Goal: Information Seeking & Learning: Learn about a topic

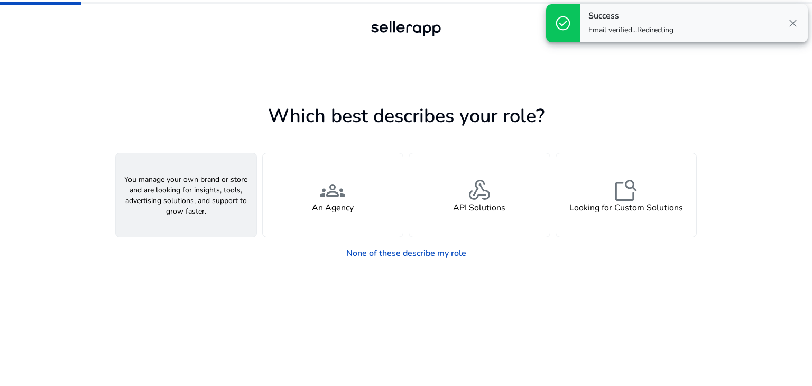
click at [211, 220] on div "person A Seller" at bounding box center [186, 195] width 141 height 84
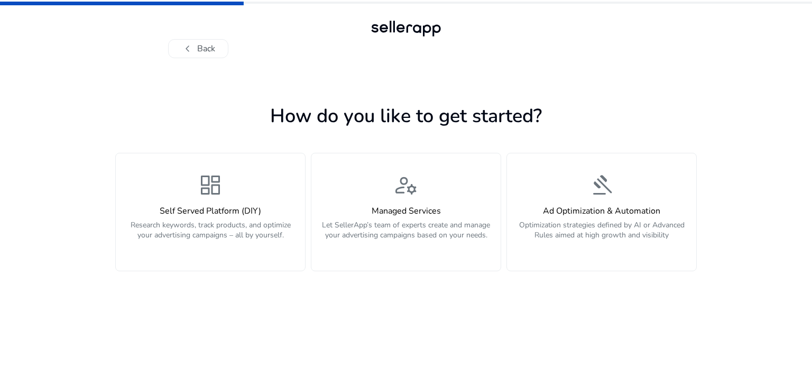
click at [257, 236] on p "Research keywords, track products, and optimize your advertising campaigns – al…" at bounding box center [210, 236] width 177 height 32
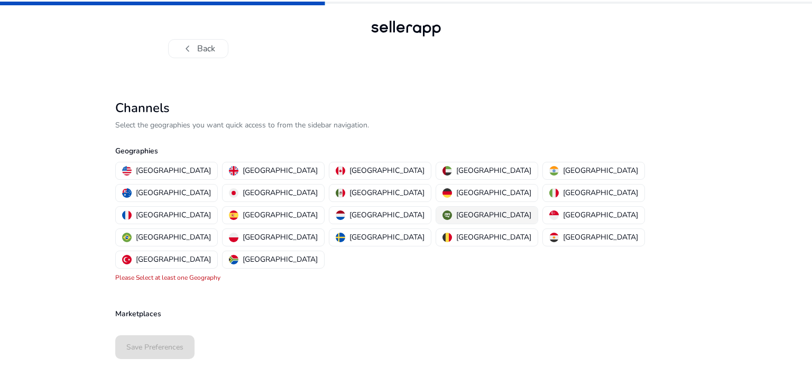
click at [456, 209] on p "[GEOGRAPHIC_DATA]" at bounding box center [493, 214] width 75 height 11
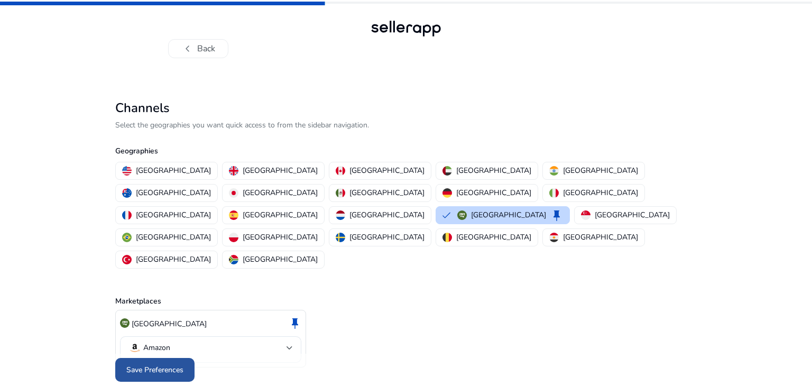
click at [169, 364] on span "Save Preferences" at bounding box center [154, 369] width 57 height 11
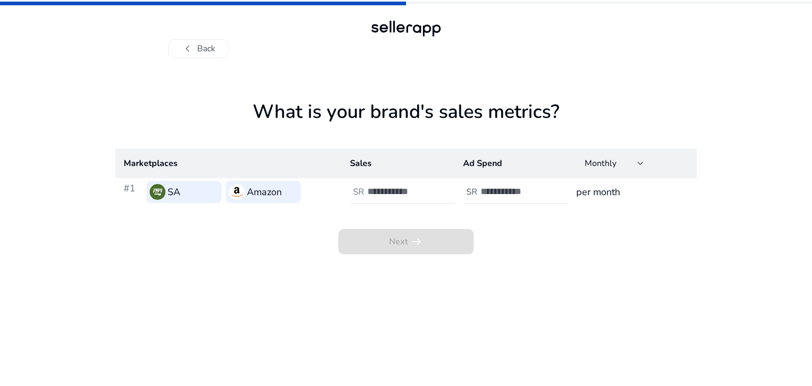
click at [261, 196] on h3 "Amazon" at bounding box center [264, 192] width 35 height 15
click at [391, 195] on input "number" at bounding box center [402, 192] width 71 height 12
type input "*"
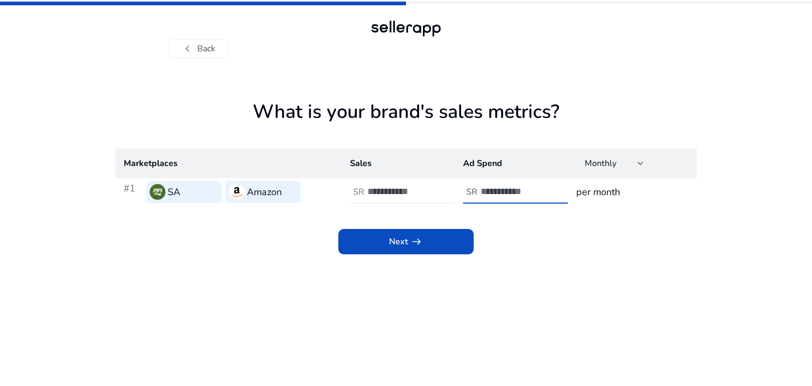
type input "*"
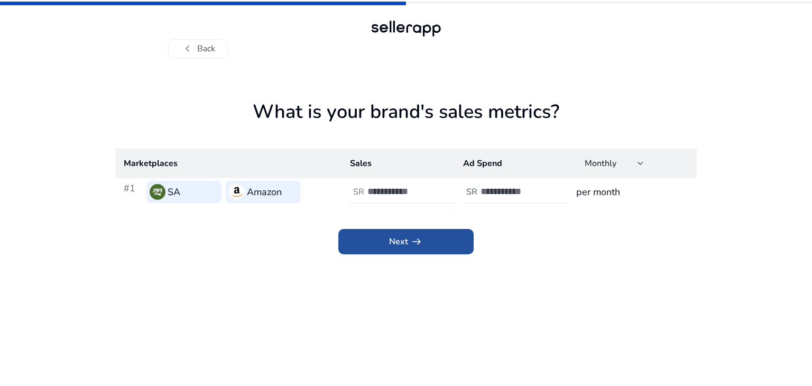
click at [393, 235] on span "Next arrow_right_alt" at bounding box center [406, 241] width 34 height 13
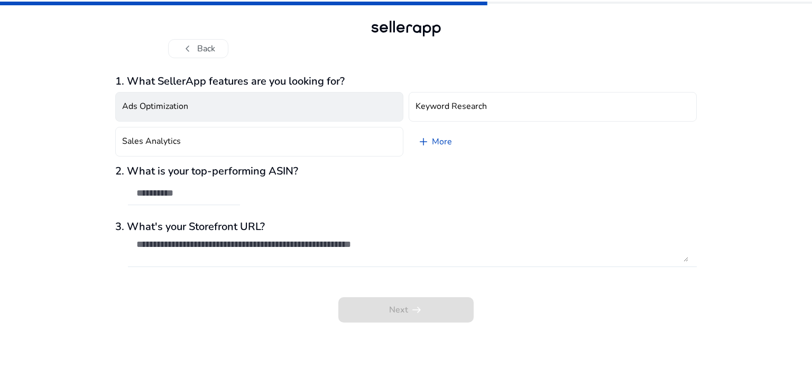
click at [301, 117] on button "Ads Optimization" at bounding box center [259, 107] width 288 height 30
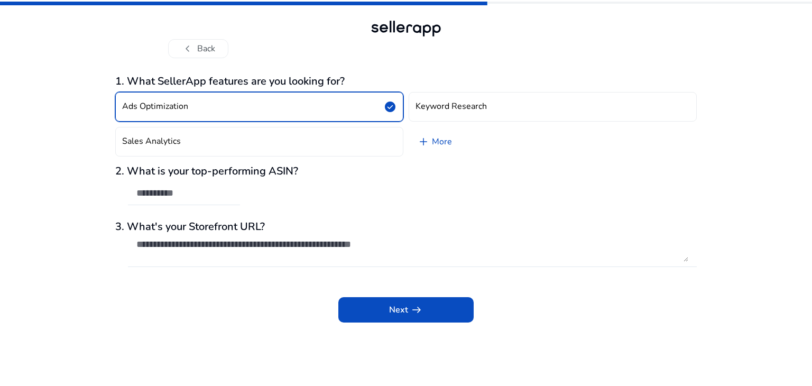
click at [325, 119] on button "Ads Optimization check_circle" at bounding box center [259, 107] width 288 height 30
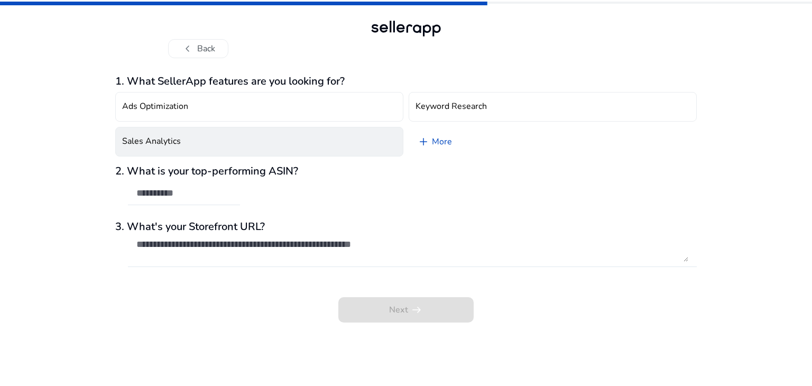
click at [326, 136] on button "Sales Analytics" at bounding box center [259, 142] width 288 height 30
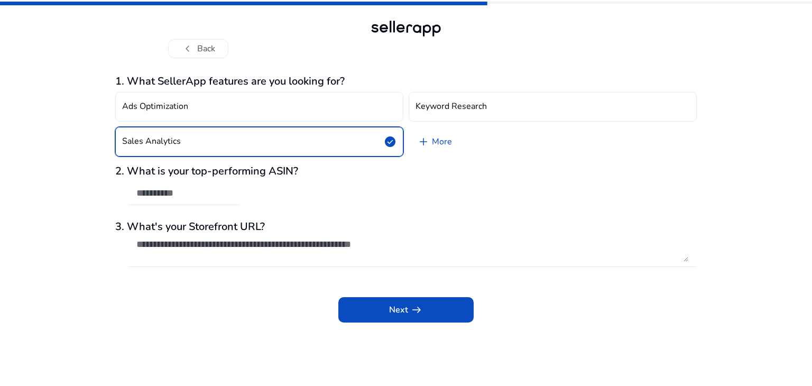
click at [389, 323] on app-questions-diy "1. What SellerApp features are you looking for? Ads Optimization Keyword Resear…" at bounding box center [406, 230] width 582 height 311
click at [391, 318] on span at bounding box center [405, 309] width 135 height 25
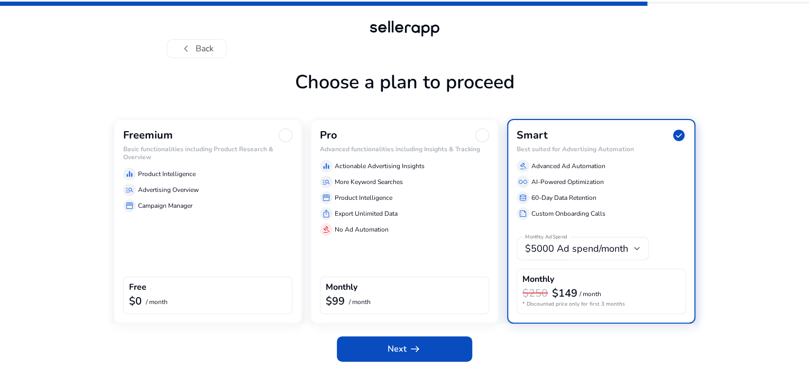
scroll to position [17, 0]
click at [188, 249] on div "Freemium Basic functionalities including Product Research & Overview equalizer …" at bounding box center [208, 221] width 188 height 205
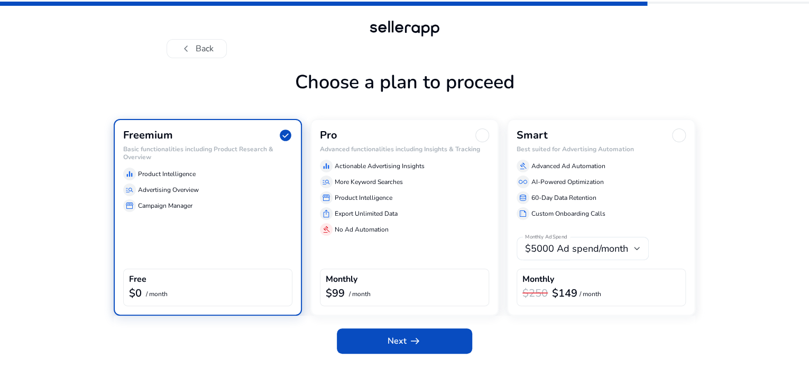
scroll to position [9, 0]
click at [429, 354] on span at bounding box center [404, 340] width 135 height 25
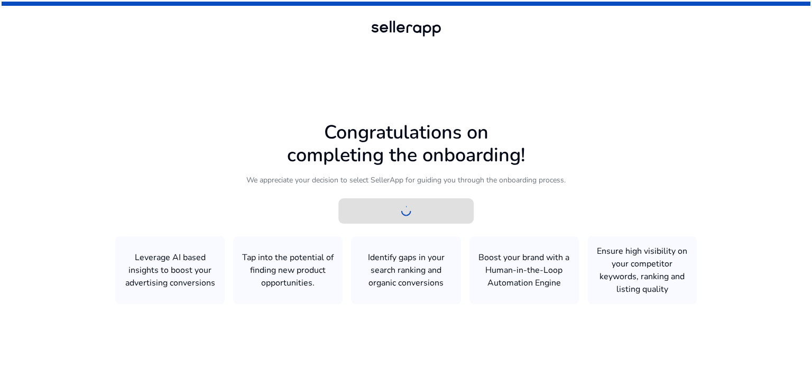
scroll to position [0, 0]
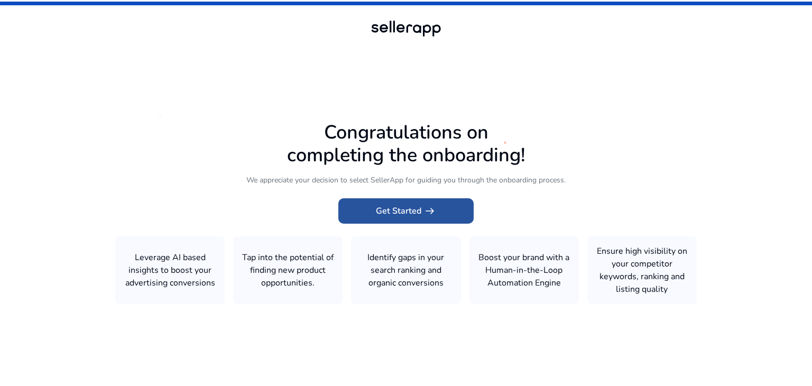
click at [425, 217] on span "arrow_right_alt" at bounding box center [429, 211] width 13 height 13
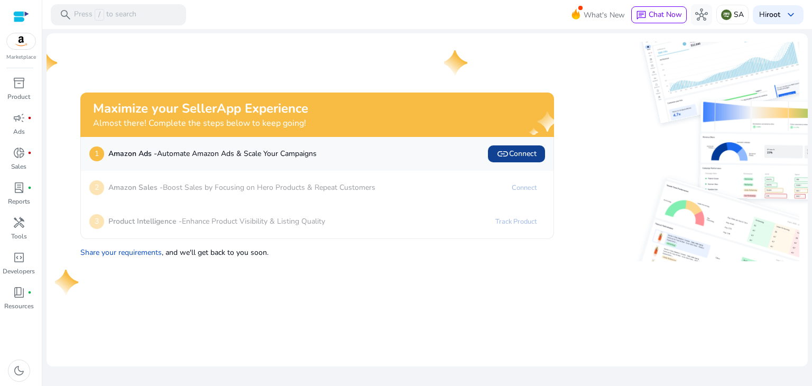
click at [527, 152] on span "link Connect" at bounding box center [516, 154] width 40 height 13
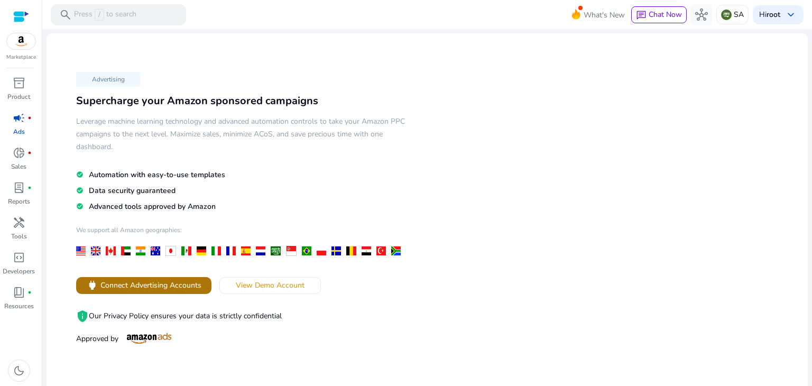
click at [175, 282] on span "Connect Advertising Accounts" at bounding box center [150, 285] width 101 height 11
click at [29, 76] on div "inventory_2" at bounding box center [19, 83] width 30 height 17
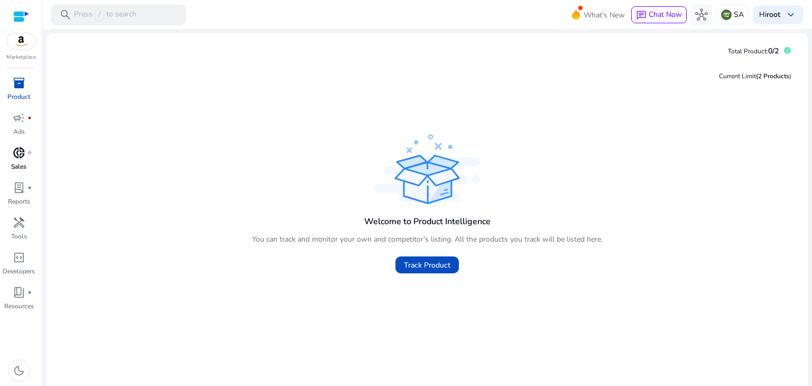
click at [21, 162] on p "Sales" at bounding box center [18, 167] width 15 height 10
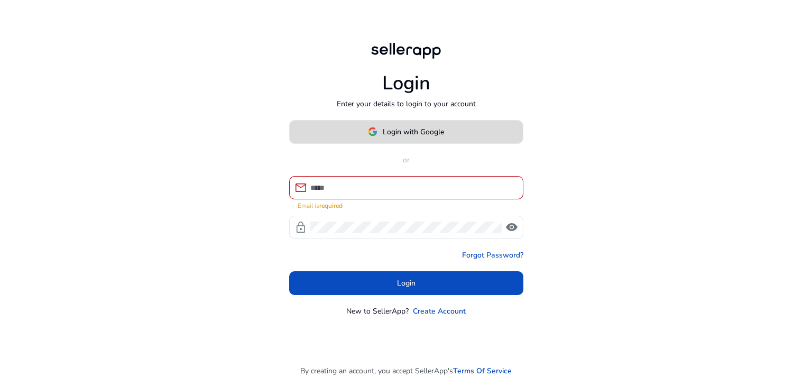
click at [356, 139] on span at bounding box center [406, 131] width 233 height 25
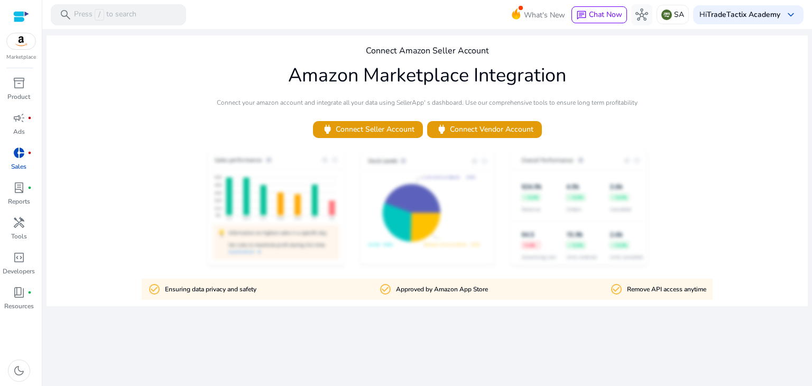
click at [20, 149] on span "donut_small" at bounding box center [19, 152] width 13 height 13
click at [22, 11] on div at bounding box center [21, 17] width 16 height 12
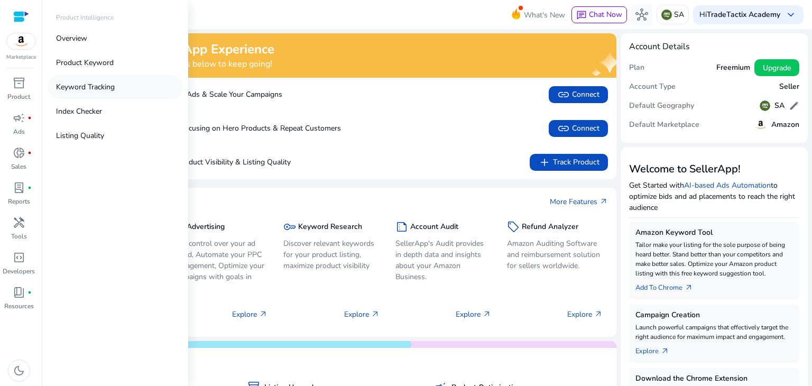
click at [105, 90] on p "Keyword Tracking" at bounding box center [85, 86] width 59 height 11
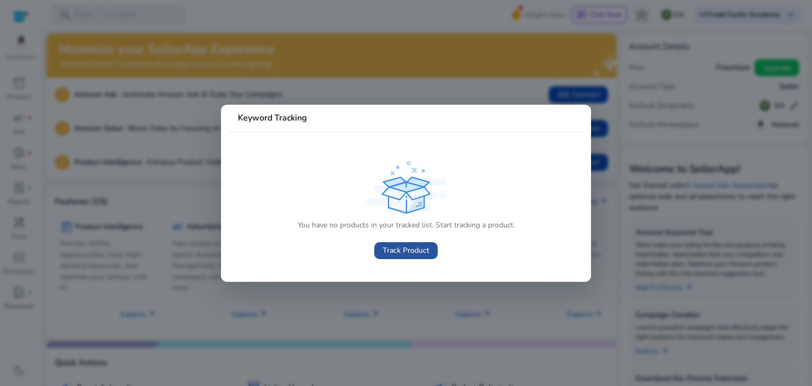
click at [396, 246] on span "Track Product" at bounding box center [406, 250] width 47 height 11
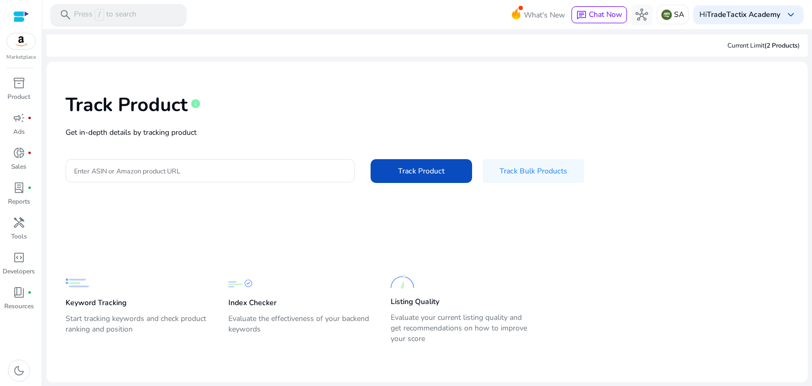
click at [117, 21] on div "search Press / to search" at bounding box center [118, 14] width 135 height 21
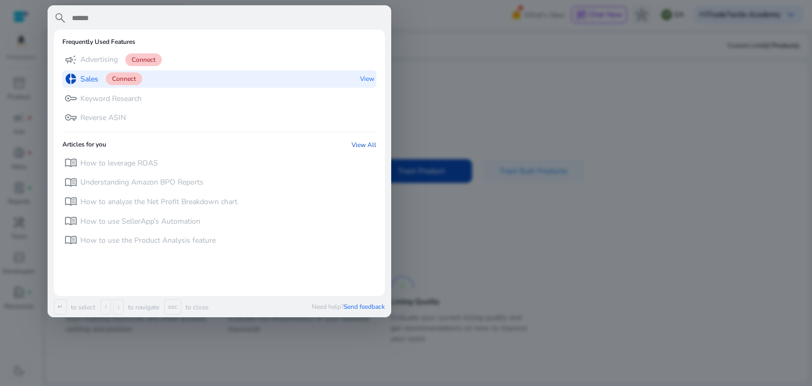
click at [108, 81] on span "Connect" at bounding box center [124, 78] width 36 height 13
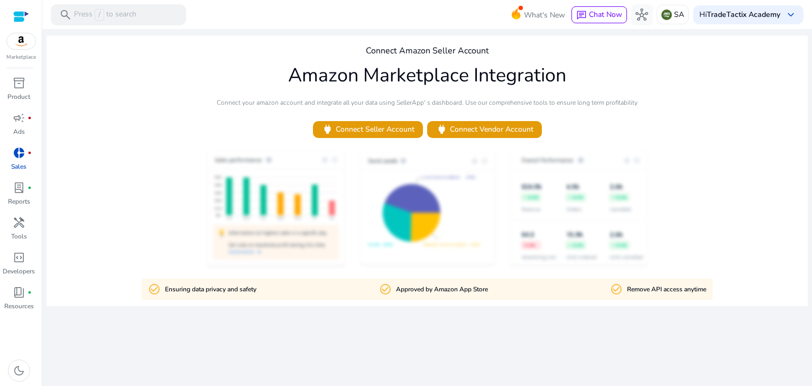
click at [20, 54] on p "Marketplace" at bounding box center [21, 57] width 30 height 8
click at [29, 40] on img at bounding box center [21, 41] width 29 height 16
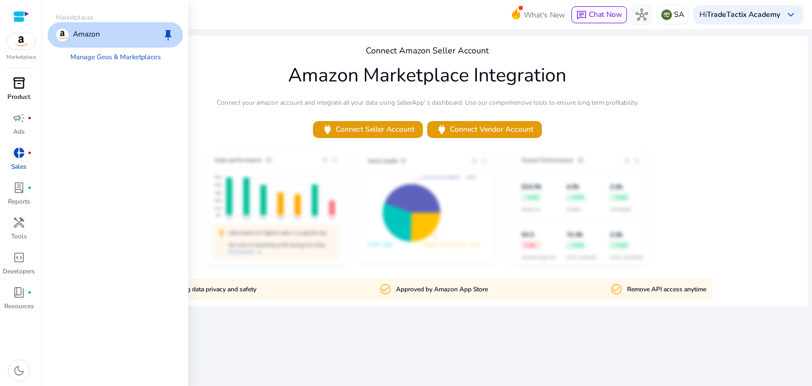
click at [23, 89] on span "inventory_2" at bounding box center [19, 83] width 13 height 13
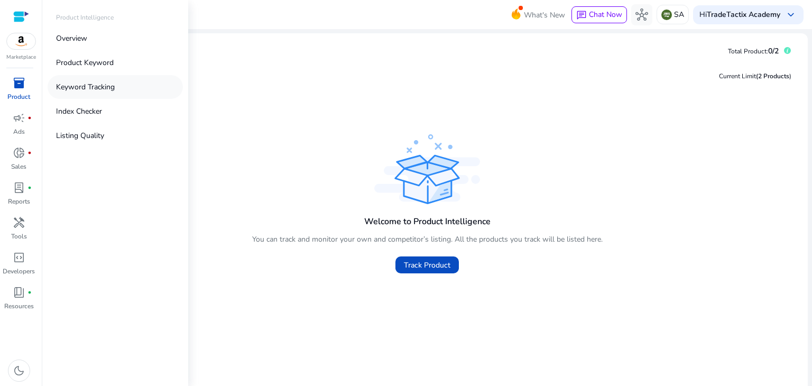
click at [88, 91] on p "Keyword Tracking" at bounding box center [85, 86] width 59 height 11
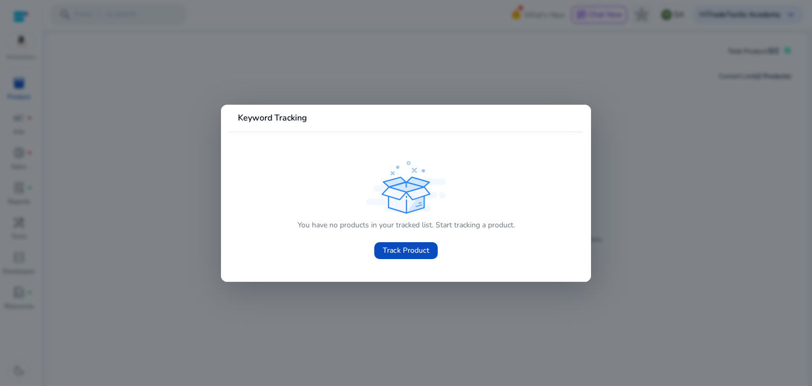
click at [102, 90] on div at bounding box center [406, 193] width 812 height 386
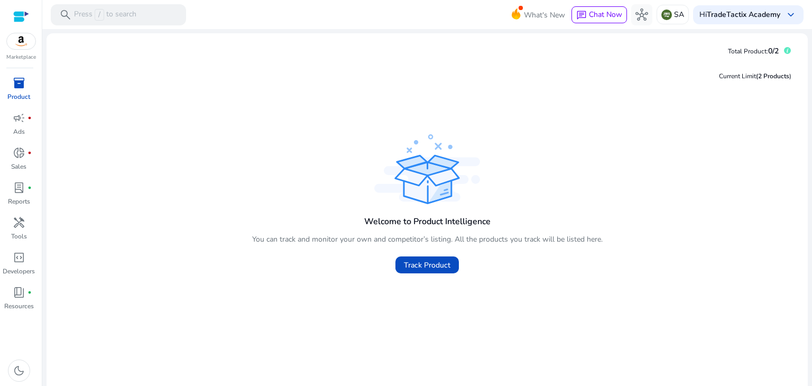
click at [25, 85] on div "inventory_2" at bounding box center [19, 83] width 30 height 17
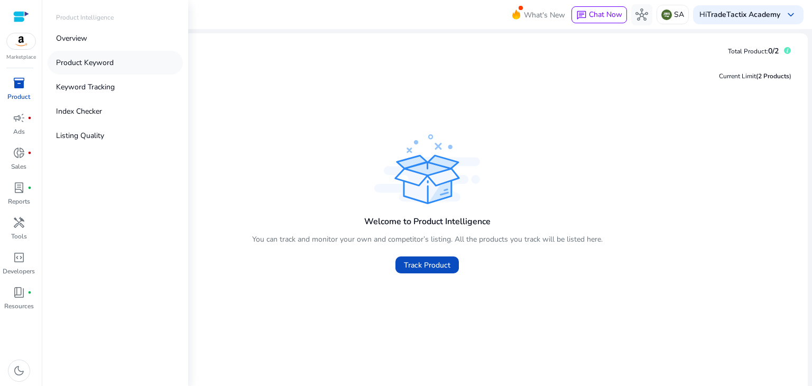
click at [114, 66] on link "Product Keyword" at bounding box center [115, 63] width 135 height 24
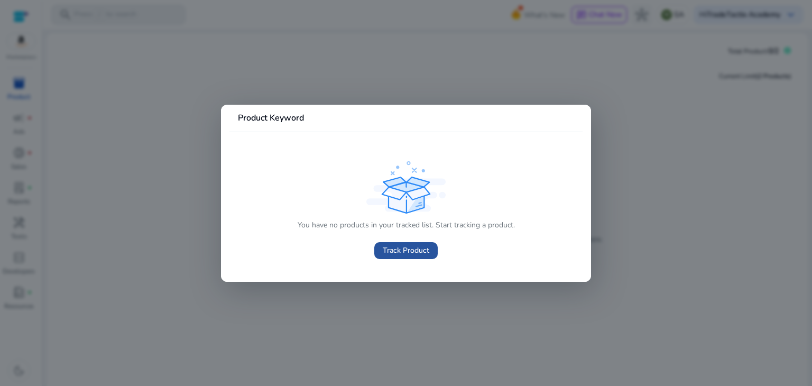
click at [397, 256] on span at bounding box center [405, 250] width 63 height 25
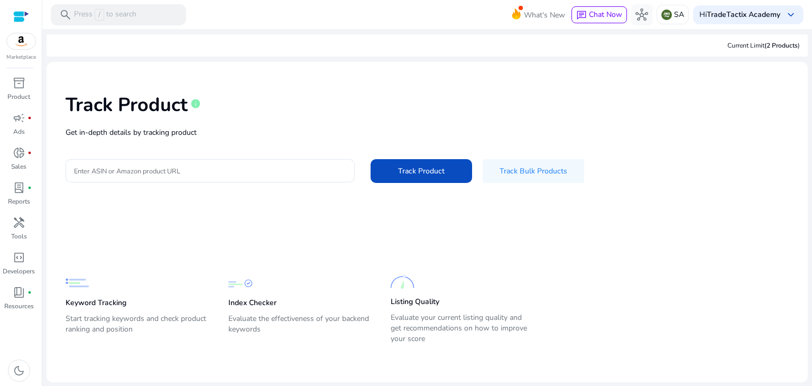
drag, startPoint x: 88, startPoint y: 305, endPoint x: 95, endPoint y: 304, distance: 6.9
click at [89, 305] on p "Keyword Tracking" at bounding box center [96, 303] width 61 height 11
click at [17, 41] on img at bounding box center [21, 41] width 29 height 16
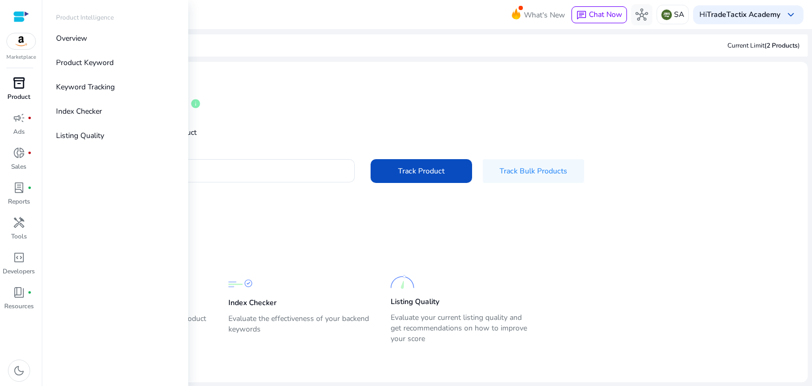
click at [14, 88] on span "inventory_2" at bounding box center [19, 83] width 13 height 13
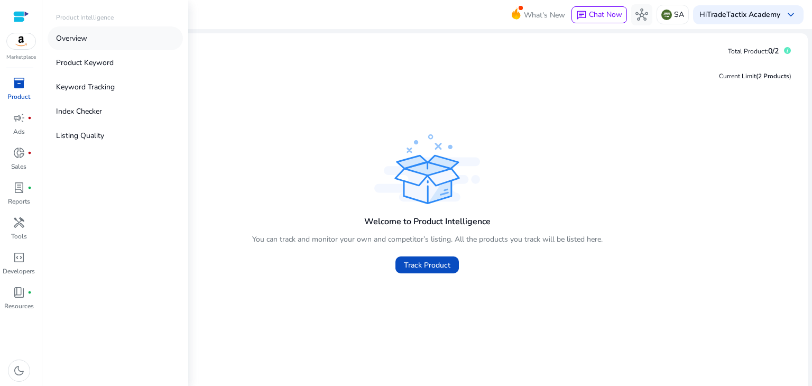
click at [93, 36] on link "Overview" at bounding box center [115, 38] width 135 height 24
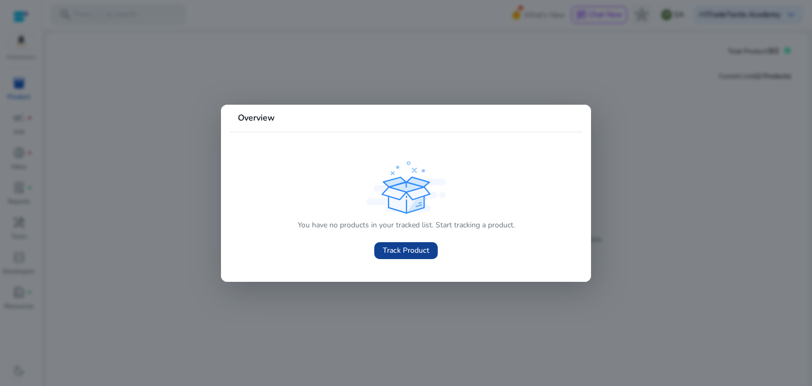
click at [381, 254] on span at bounding box center [405, 250] width 63 height 25
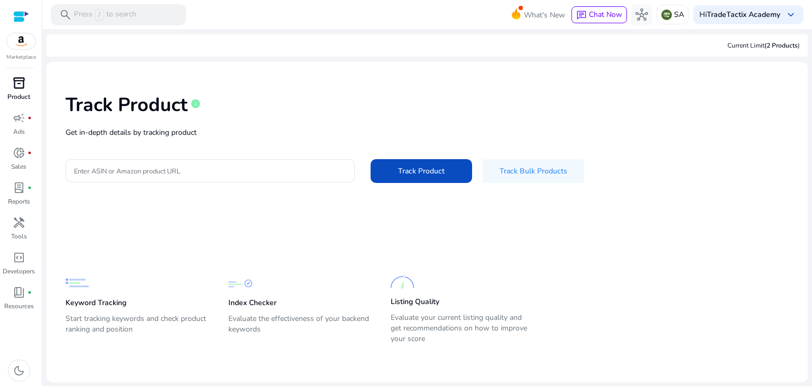
click at [14, 91] on div "inventory_2" at bounding box center [19, 83] width 30 height 17
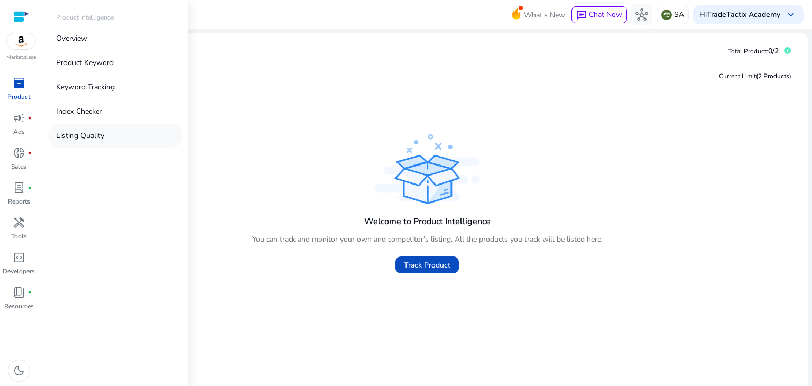
click at [71, 131] on p "Listing Quality" at bounding box center [80, 135] width 48 height 11
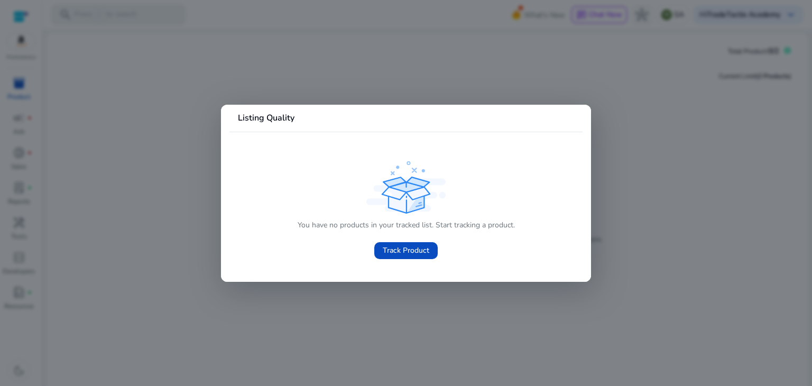
click at [25, 78] on div at bounding box center [406, 193] width 812 height 386
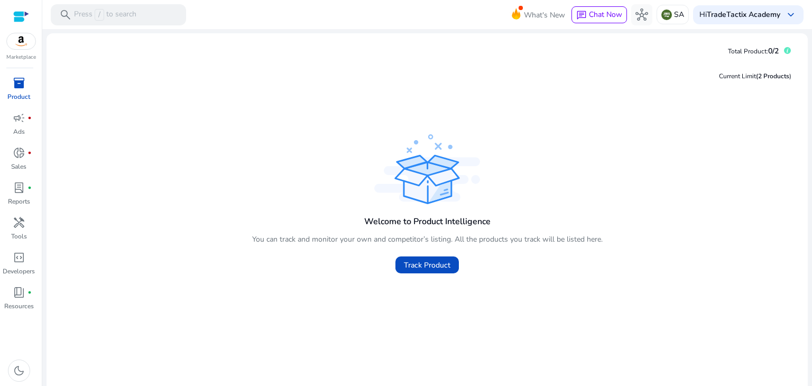
click at [19, 47] on img at bounding box center [21, 41] width 29 height 16
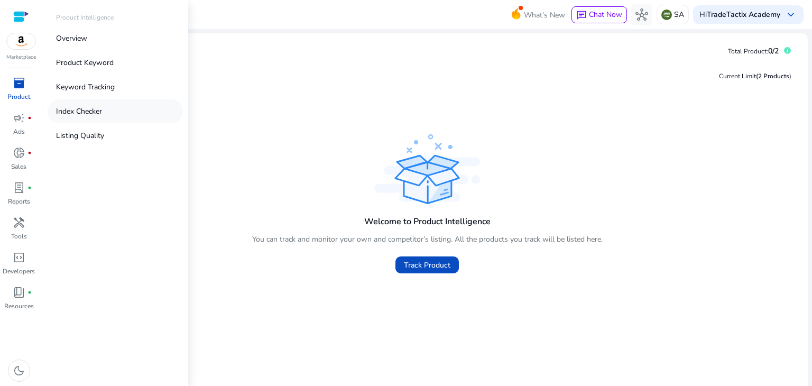
click at [64, 110] on p "Index Checker" at bounding box center [79, 111] width 46 height 11
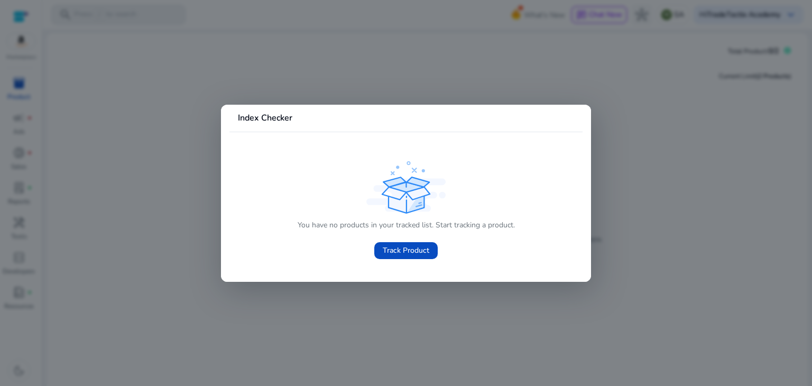
click at [85, 149] on div at bounding box center [406, 193] width 812 height 386
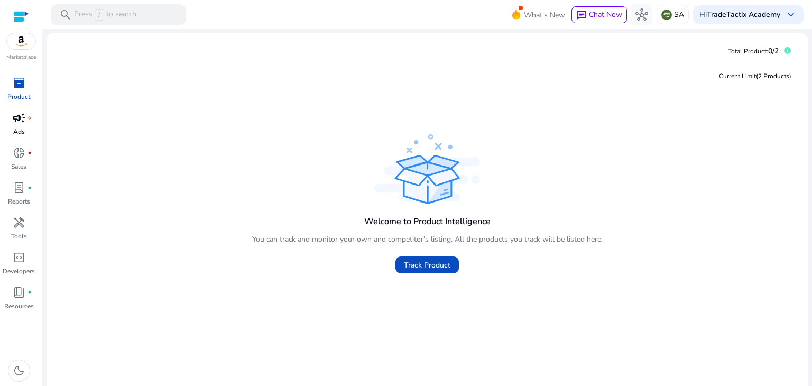
click at [24, 118] on span "campaign" at bounding box center [19, 118] width 13 height 13
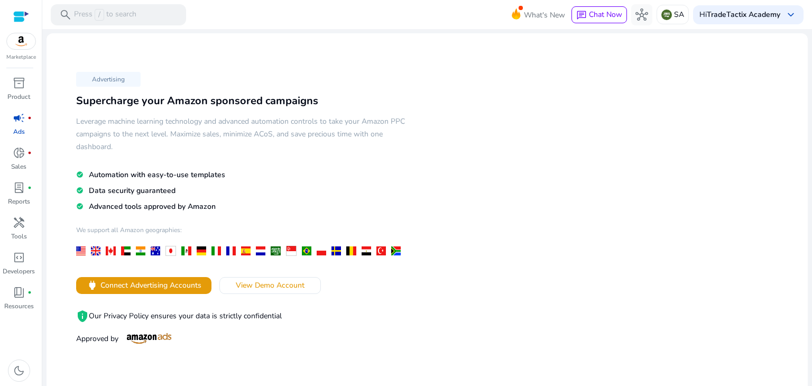
click at [79, 176] on mat-icon "check_circle" at bounding box center [79, 174] width 7 height 9
click at [21, 159] on span "donut_small" at bounding box center [19, 152] width 13 height 13
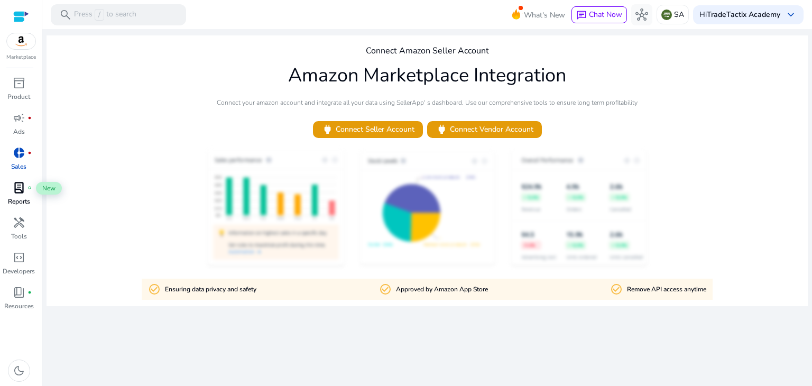
click at [26, 193] on div "lab_profile fiber_manual_record" at bounding box center [19, 187] width 30 height 17
click at [23, 225] on span "handyman" at bounding box center [19, 222] width 13 height 13
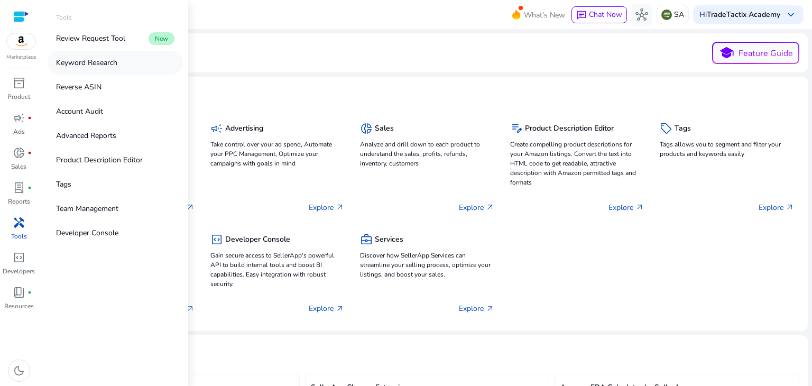
click at [116, 66] on p "Keyword Research" at bounding box center [86, 62] width 61 height 11
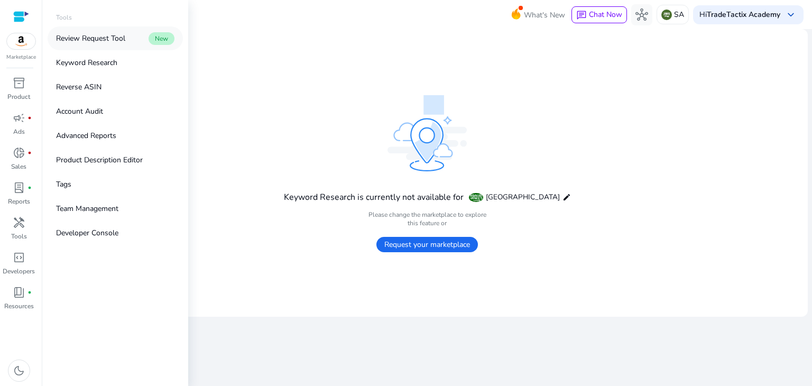
click at [102, 36] on p "Review Request Tool" at bounding box center [90, 38] width 69 height 11
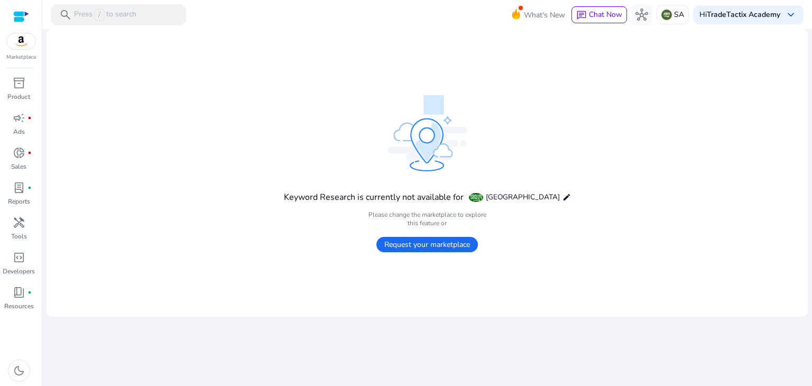
click at [440, 248] on span "Request your marketplace" at bounding box center [427, 244] width 102 height 15
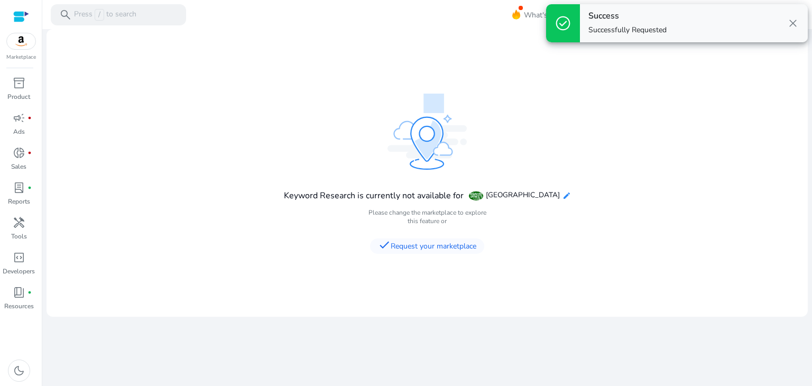
click at [563, 195] on mat-icon "edit" at bounding box center [567, 195] width 8 height 8
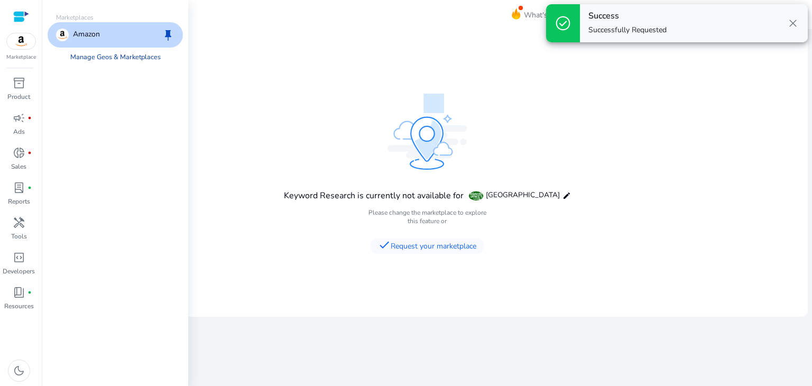
click at [130, 58] on link "Manage Geos & Marketplaces" at bounding box center [115, 57] width 107 height 19
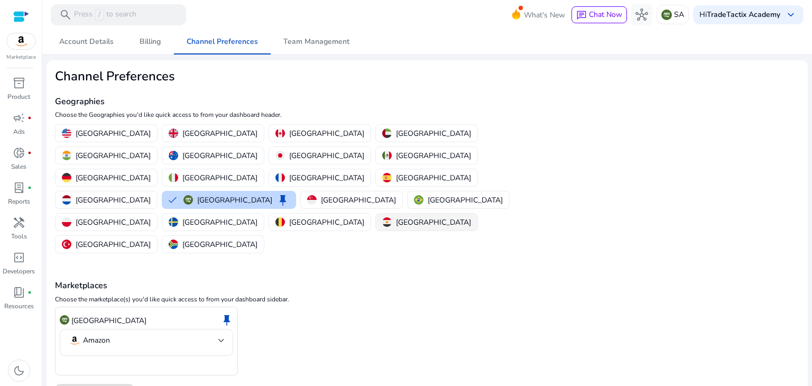
click at [396, 217] on p "[GEOGRAPHIC_DATA]" at bounding box center [433, 222] width 75 height 11
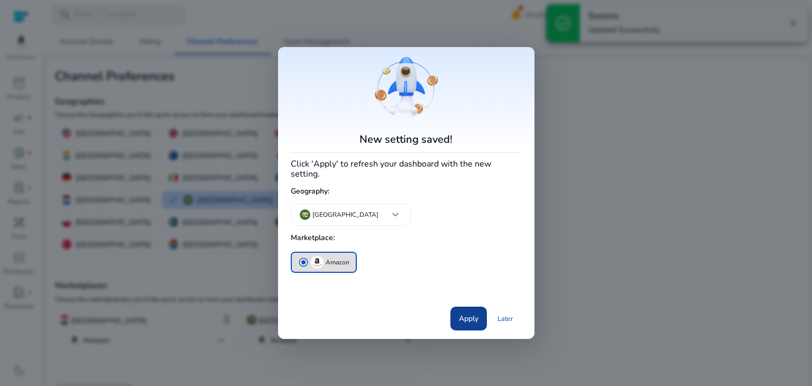
click at [469, 318] on span "Apply" at bounding box center [469, 318] width 20 height 11
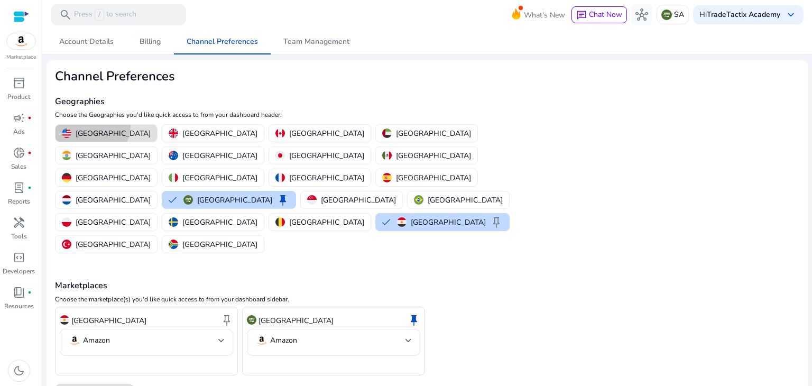
click at [91, 125] on button "United States" at bounding box center [107, 133] width 102 height 17
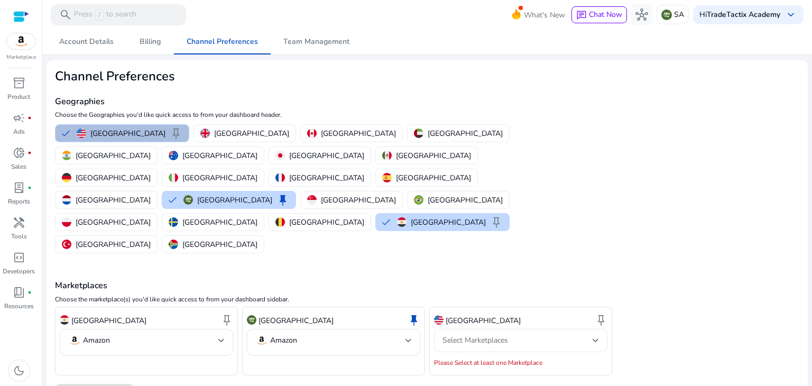
click at [510, 329] on div "Select Marketplaces" at bounding box center [521, 340] width 156 height 23
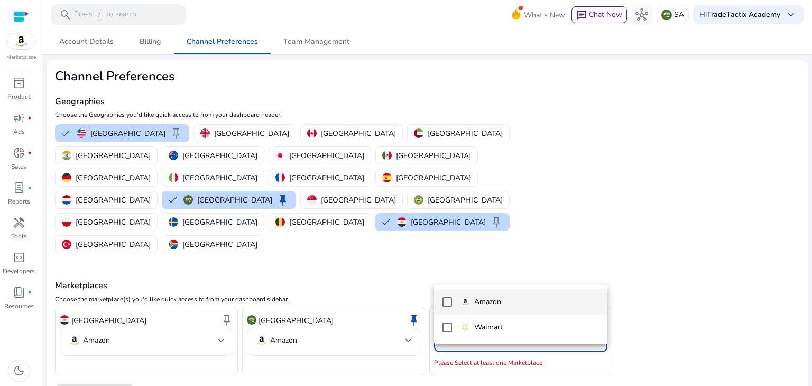
click at [480, 303] on p "Amazon" at bounding box center [487, 302] width 27 height 12
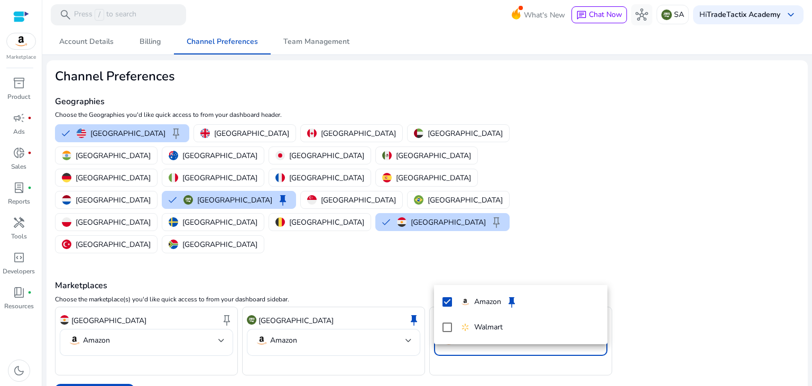
click at [117, 333] on div at bounding box center [406, 193] width 812 height 386
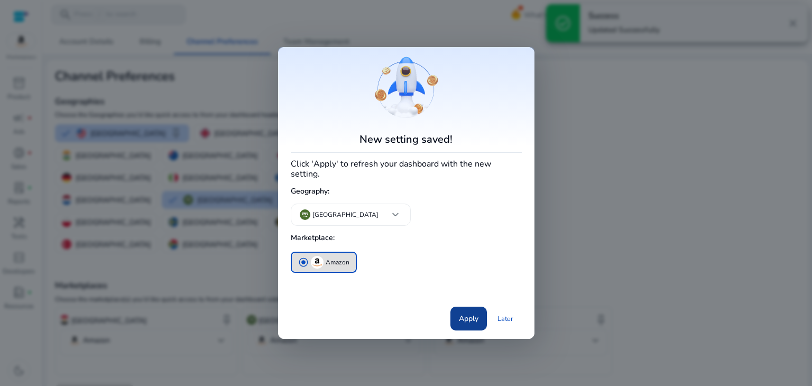
click at [460, 313] on span "Apply" at bounding box center [469, 318] width 20 height 11
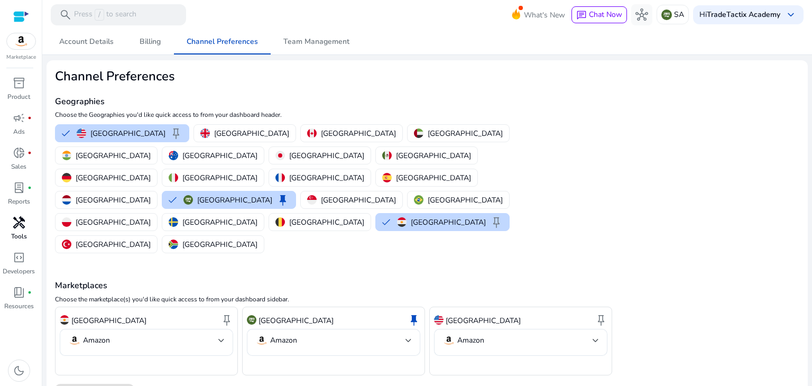
click at [21, 229] on span "handyman" at bounding box center [19, 222] width 13 height 13
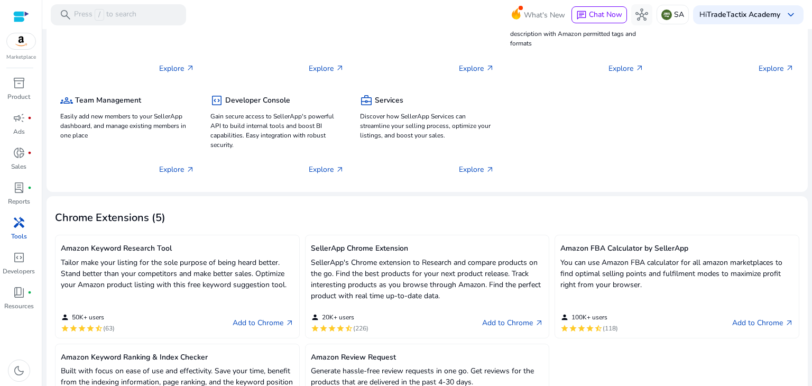
scroll to position [116, 0]
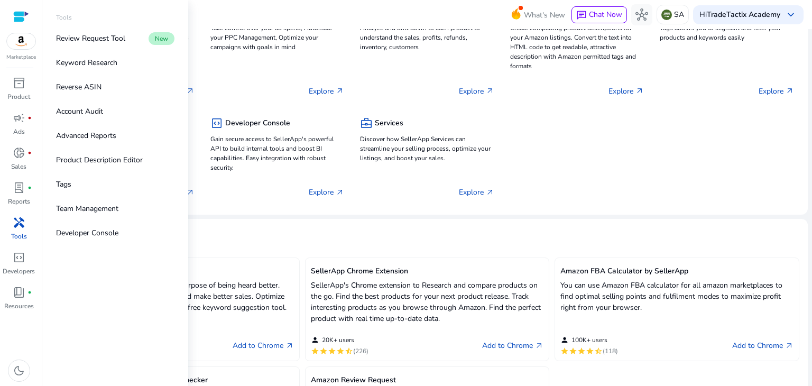
click at [7, 229] on div "handyman" at bounding box center [19, 222] width 30 height 17
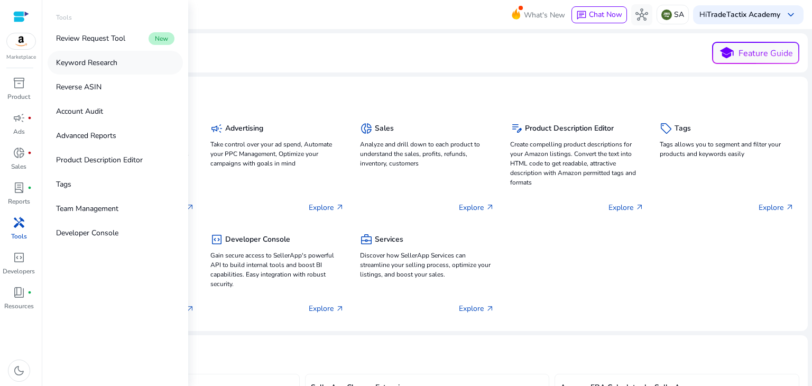
click at [93, 58] on p "Keyword Research" at bounding box center [86, 62] width 61 height 11
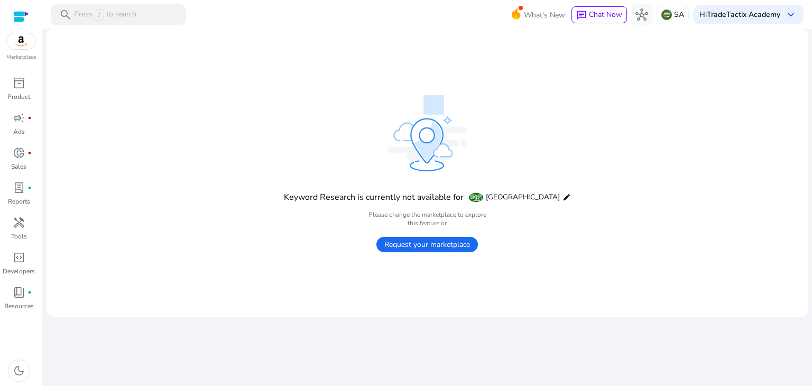
click at [543, 199] on div "Keyword Research is currently not available for Saudi Arabia edit" at bounding box center [427, 197] width 287 height 18
click at [563, 197] on mat-icon "edit" at bounding box center [567, 197] width 8 height 8
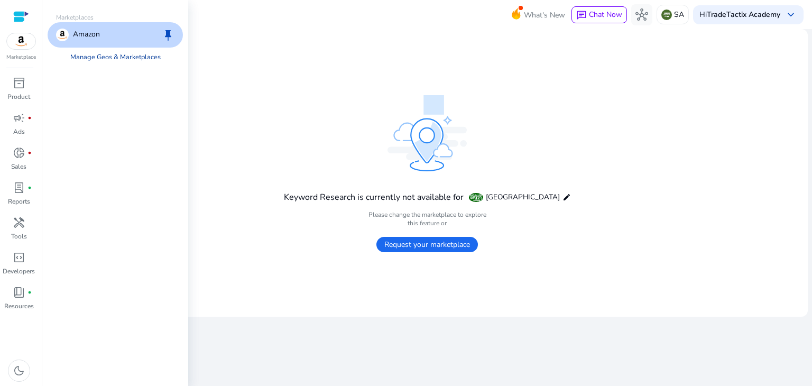
click at [116, 59] on link "Manage Geos & Marketplaces" at bounding box center [115, 57] width 107 height 19
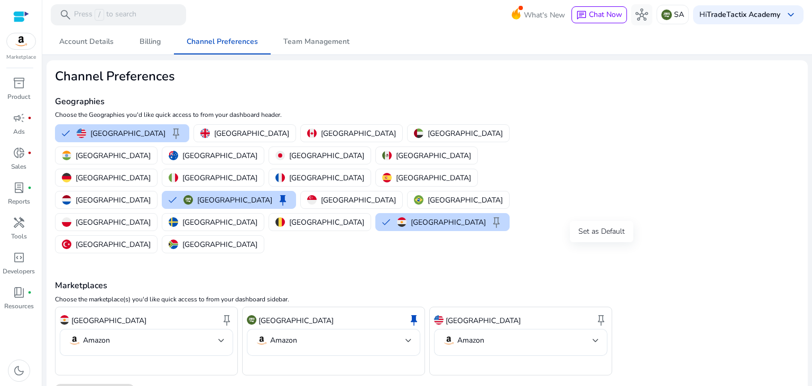
click at [602, 314] on span "keep" at bounding box center [601, 320] width 13 height 13
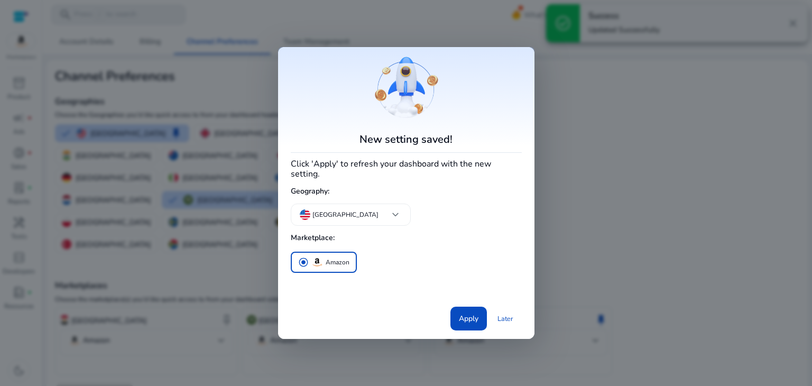
click at [22, 218] on div at bounding box center [406, 193] width 812 height 386
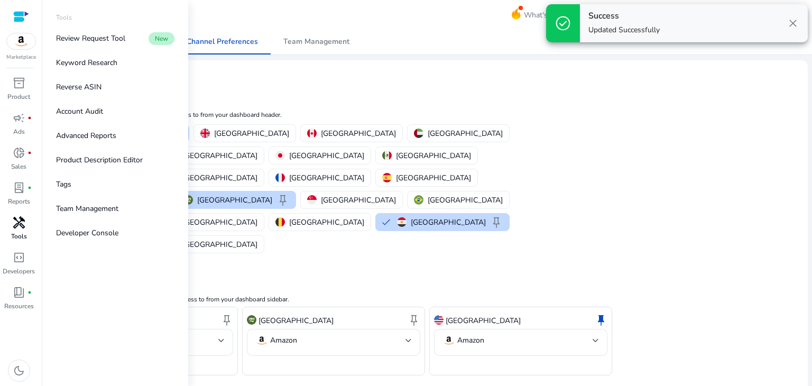
click at [21, 217] on span "handyman" at bounding box center [19, 222] width 13 height 13
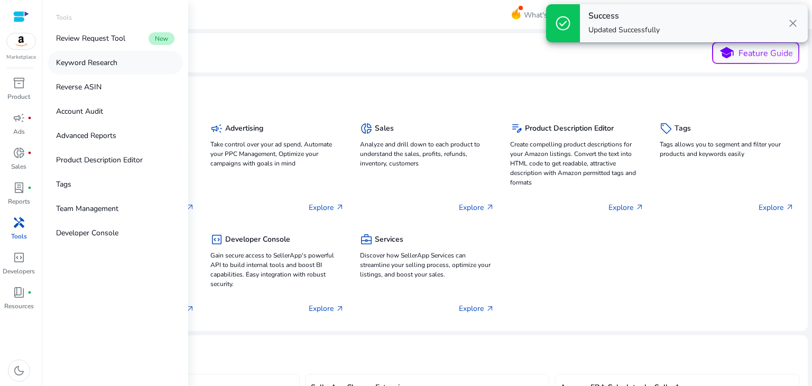
click at [115, 60] on p "Keyword Research" at bounding box center [86, 62] width 61 height 11
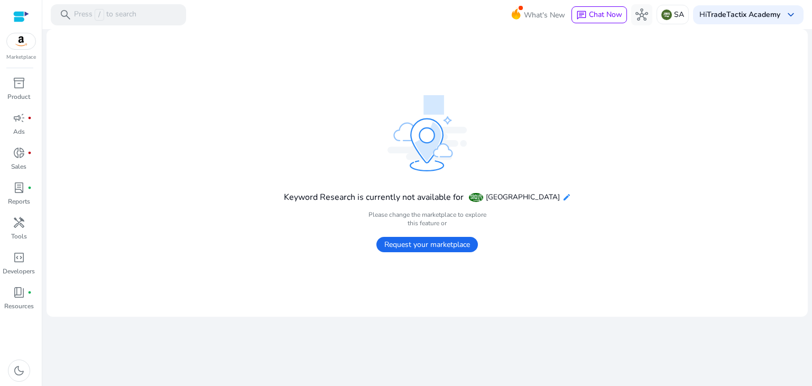
click at [563, 199] on mat-icon "edit" at bounding box center [567, 197] width 8 height 8
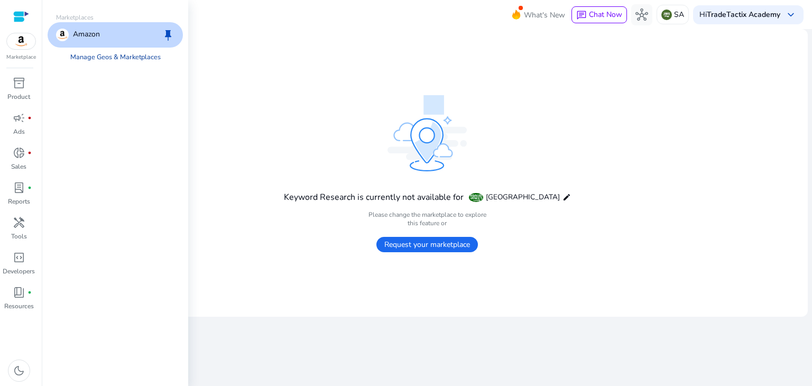
click at [147, 60] on link "Manage Geos & Marketplaces" at bounding box center [115, 57] width 107 height 19
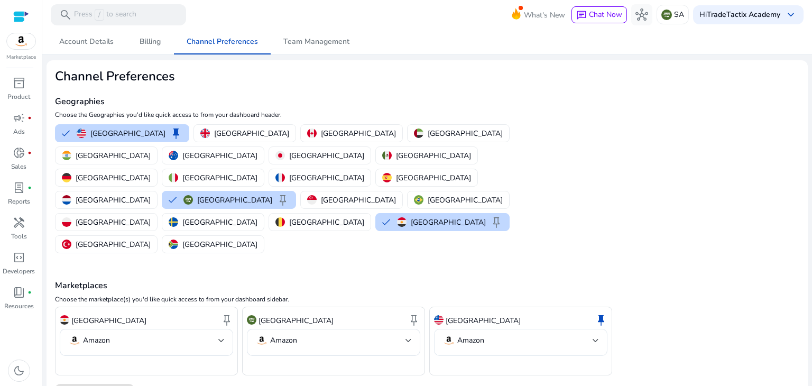
click at [539, 334] on mat-select "Amazon" at bounding box center [521, 342] width 156 height 16
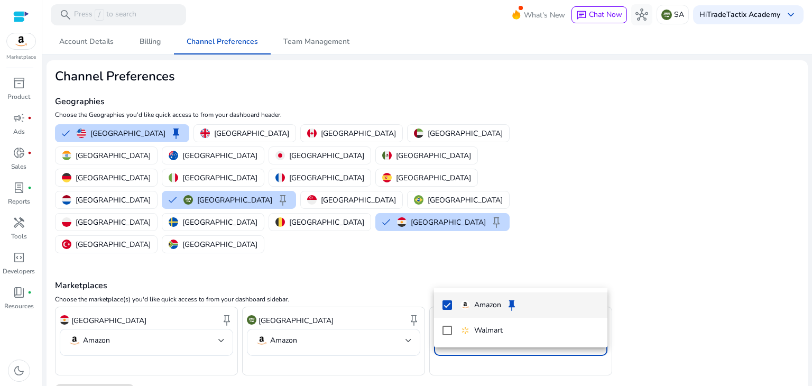
click at [539, 280] on div at bounding box center [406, 193] width 812 height 386
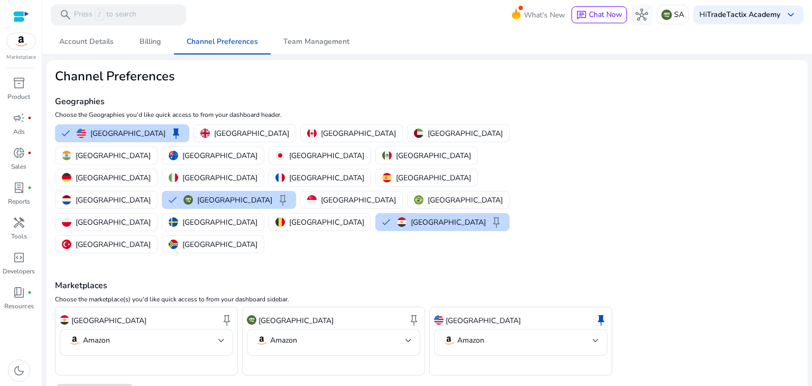
click at [467, 315] on p "United States" at bounding box center [483, 320] width 75 height 11
click at [438, 311] on div "United States" at bounding box center [477, 320] width 87 height 18
click at [601, 314] on span "keep" at bounding box center [601, 320] width 13 height 13
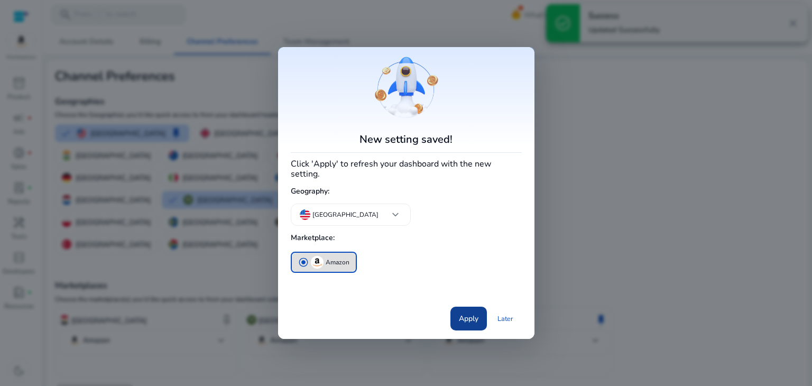
click at [472, 314] on span "Apply" at bounding box center [469, 318] width 20 height 11
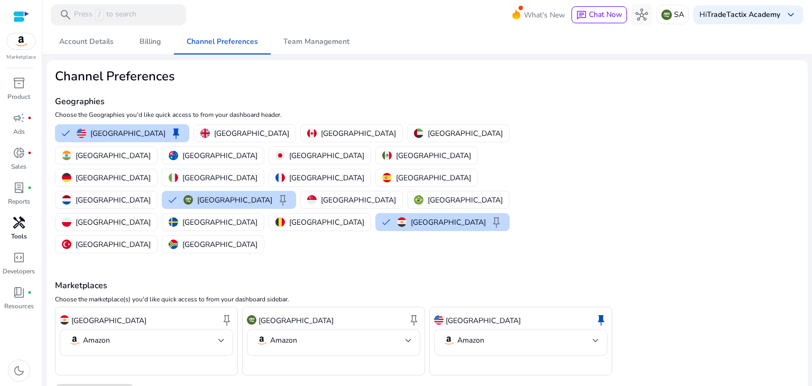
click at [22, 221] on span "handyman" at bounding box center [19, 222] width 13 height 13
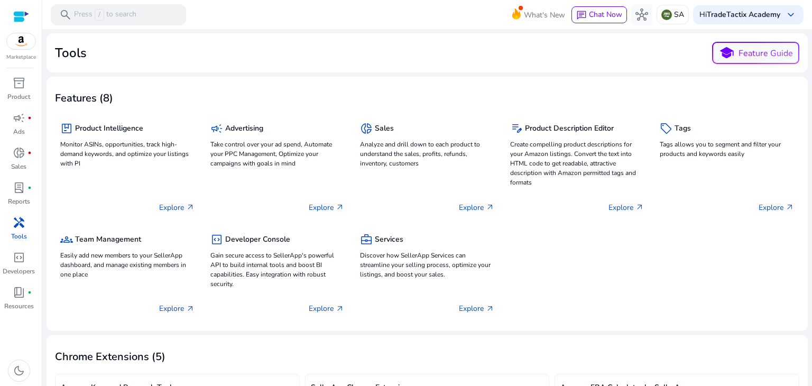
click at [6, 220] on div "handyman" at bounding box center [19, 222] width 30 height 17
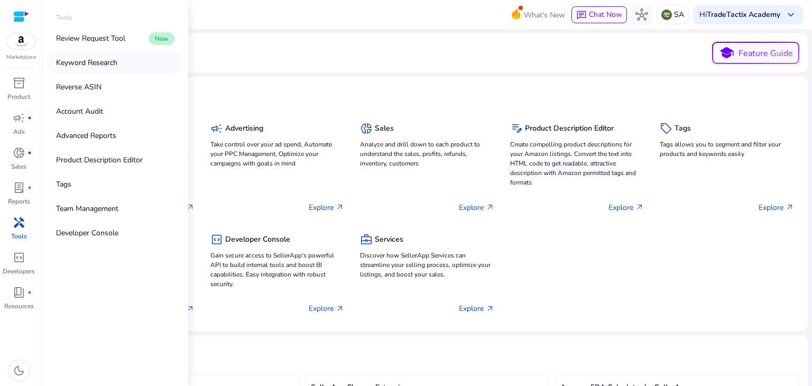
click at [120, 62] on link "Keyword Research" at bounding box center [115, 63] width 135 height 24
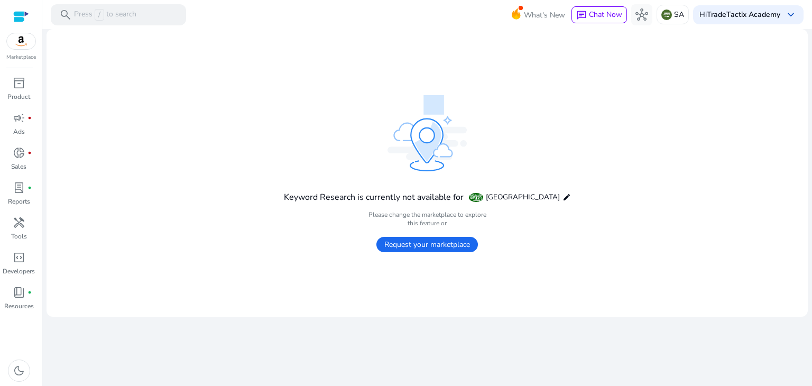
click at [243, 134] on mat-card "Keyword Research is currently not available for Saudi Arabia edit Please change…" at bounding box center [427, 173] width 761 height 288
click at [671, 16] on div "SA" at bounding box center [673, 15] width 32 height 20
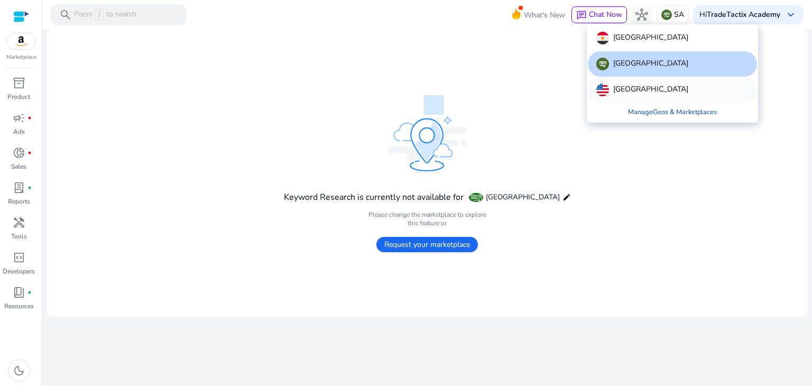
click at [642, 94] on p "United States" at bounding box center [650, 90] width 75 height 13
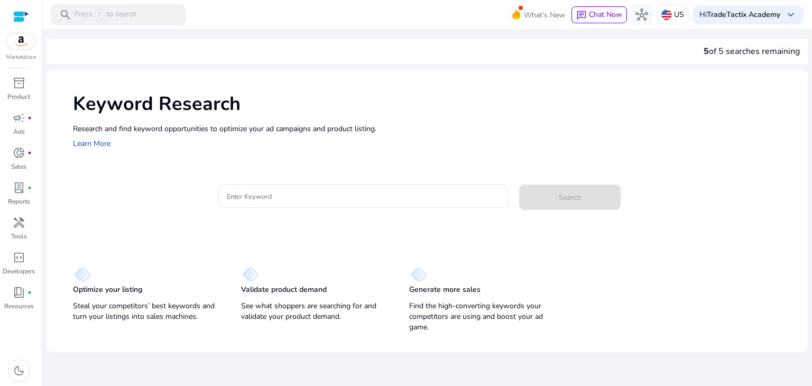
click at [357, 196] on input "Enter Keyword" at bounding box center [364, 196] width 274 height 12
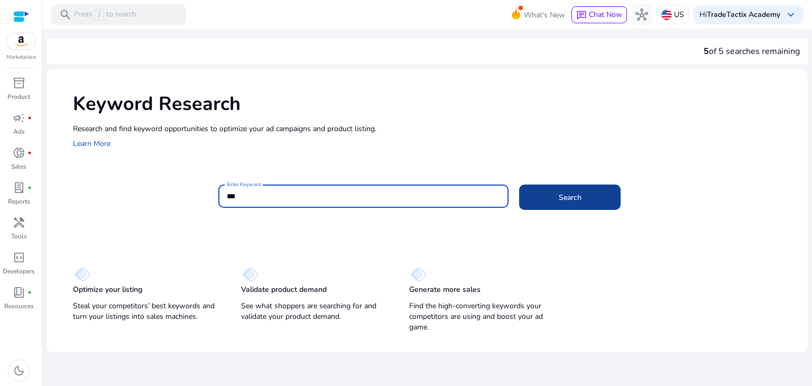
type input "***"
click at [578, 194] on span "Search" at bounding box center [570, 197] width 23 height 11
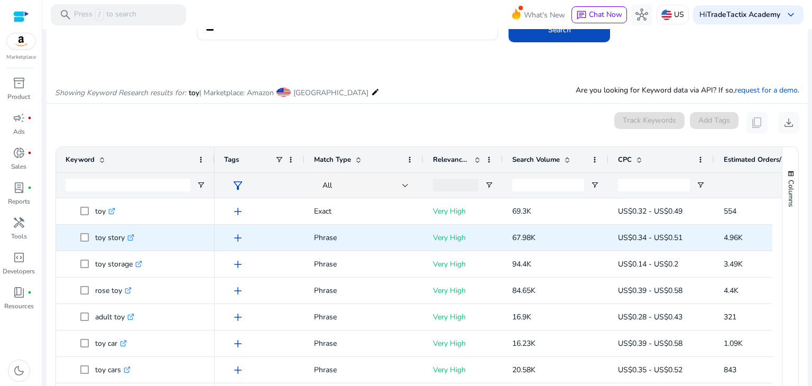
scroll to position [65, 0]
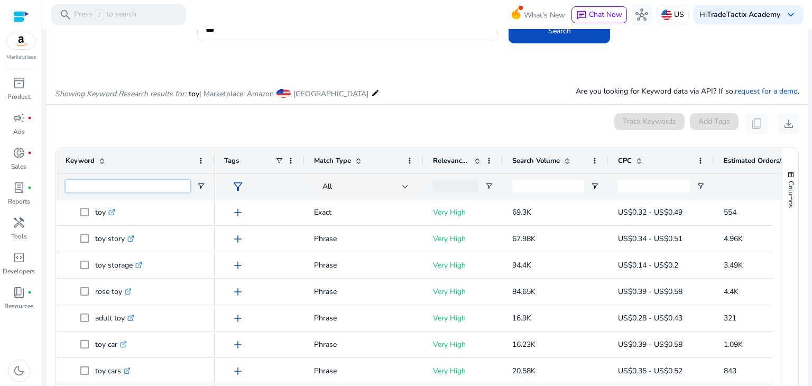
click at [159, 184] on input "Keyword Filter Input" at bounding box center [128, 186] width 125 height 13
type input "*"
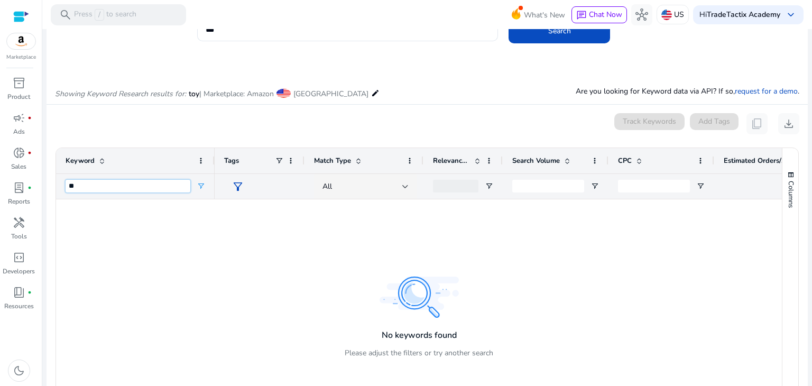
type input "*"
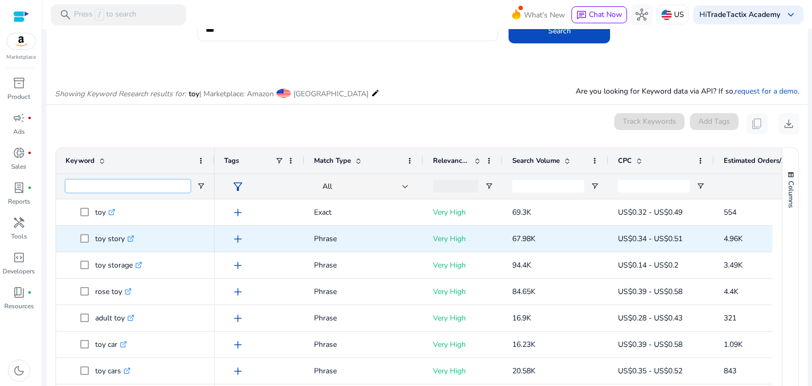
scroll to position [0, 0]
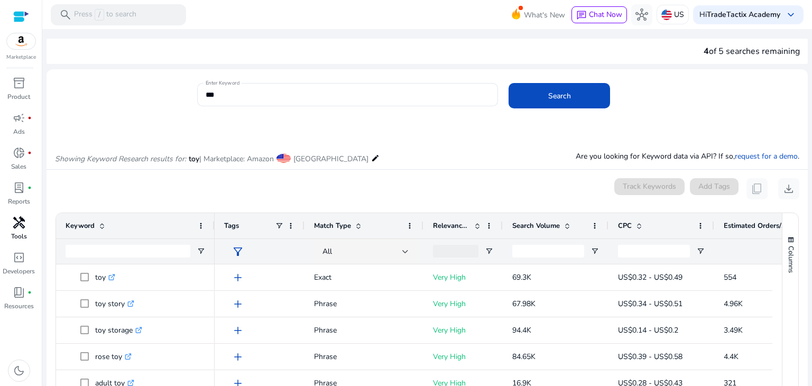
click at [18, 226] on span "handyman" at bounding box center [19, 222] width 13 height 13
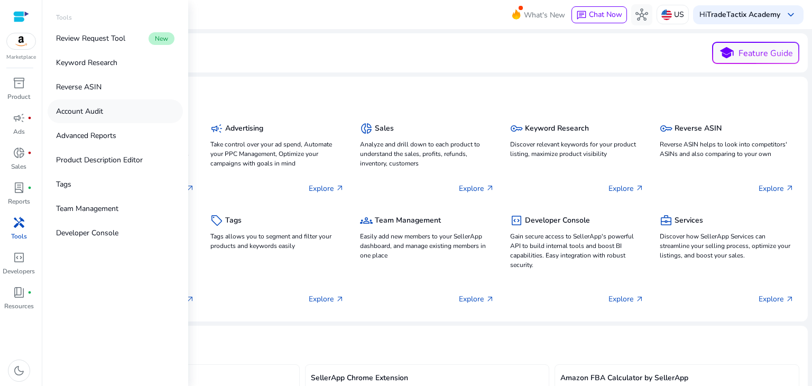
click at [114, 111] on link "Account Audit" at bounding box center [115, 111] width 135 height 24
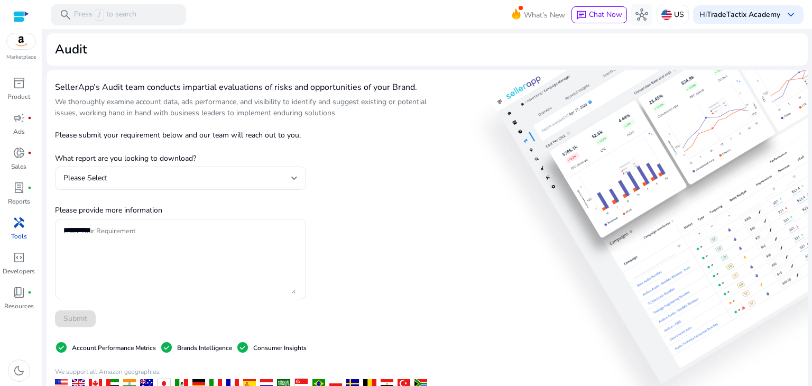
click at [428, 165] on div "SellerApp’s Audit team conducts impartial evaluations of risks and opportunitie…" at bounding box center [427, 308] width 761 height 476
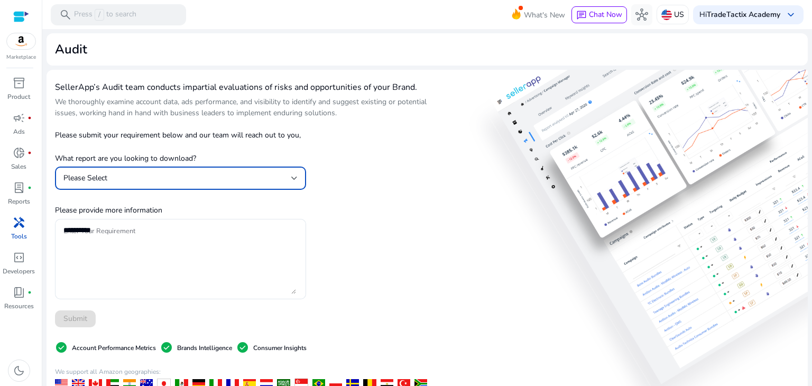
click at [243, 174] on div "Please Select" at bounding box center [177, 178] width 228 height 12
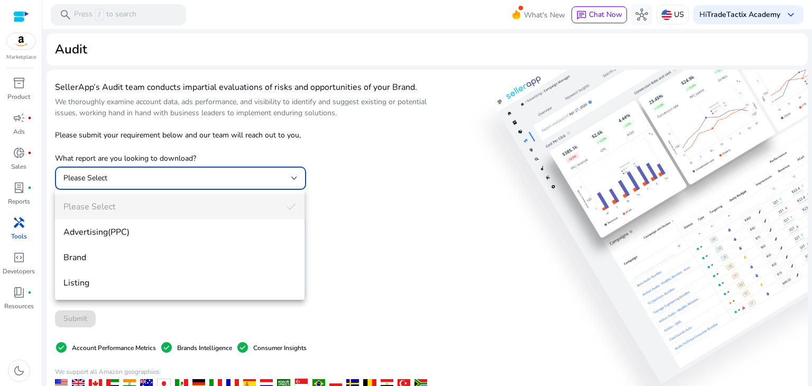
click at [422, 224] on div at bounding box center [406, 193] width 812 height 386
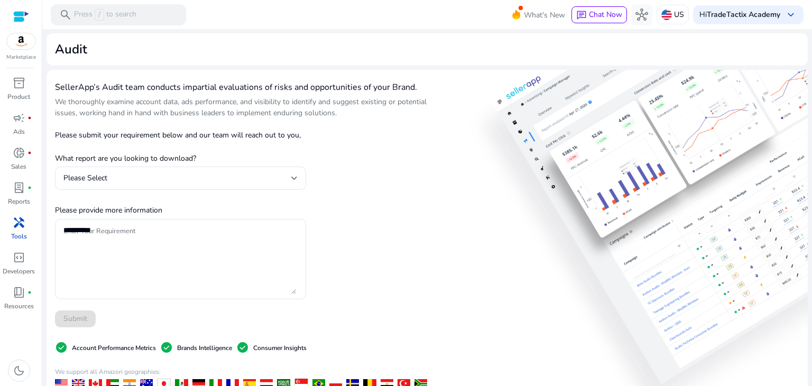
click at [15, 234] on p "Tools" at bounding box center [19, 237] width 16 height 10
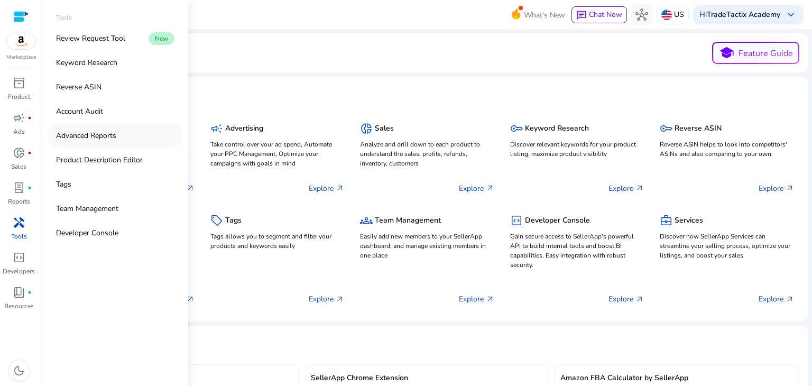
click at [87, 136] on p "Advanced Reports" at bounding box center [86, 135] width 60 height 11
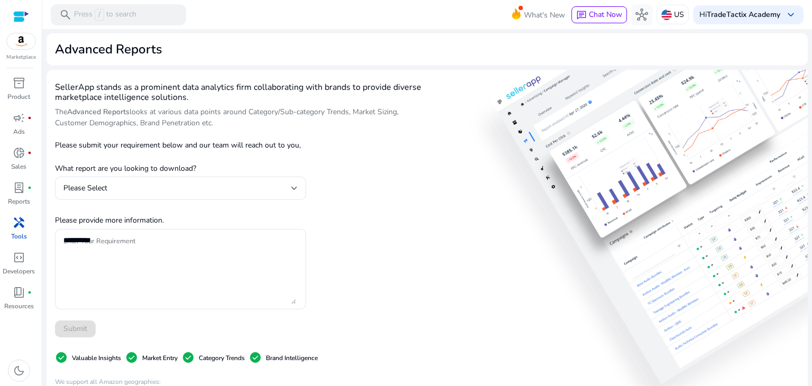
click at [319, 187] on div "SellerApp stands as a prominent data analytics firm collaborating with brands t…" at bounding box center [243, 312] width 376 height 469
click at [291, 190] on div at bounding box center [294, 188] width 6 height 13
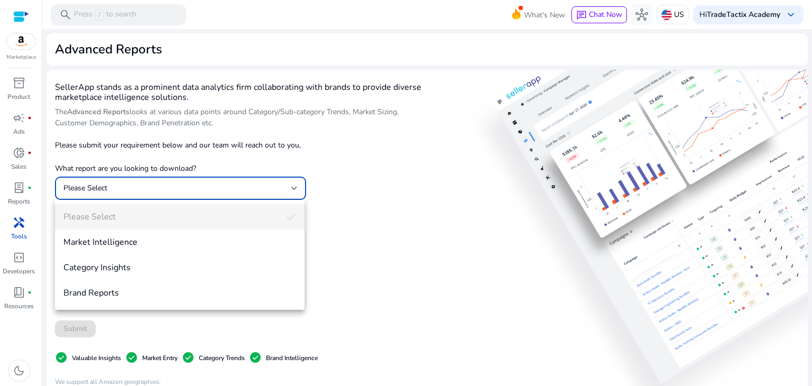
click at [8, 227] on div at bounding box center [406, 193] width 812 height 386
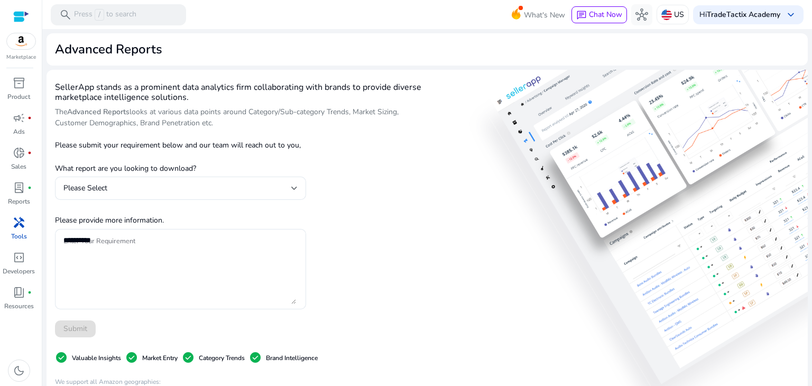
click at [12, 231] on div "handyman" at bounding box center [19, 222] width 30 height 17
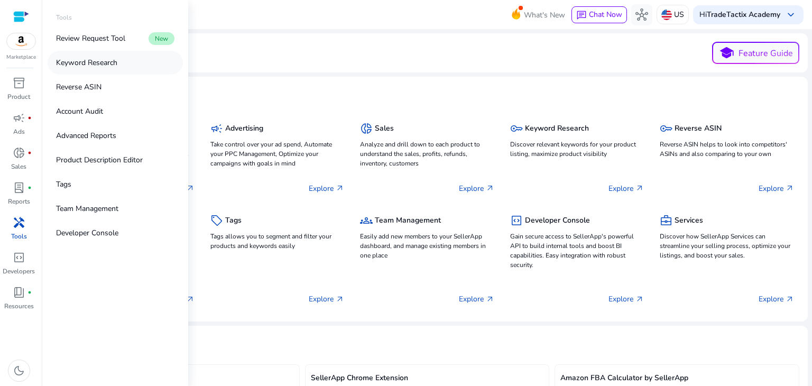
click at [114, 60] on p "Keyword Research" at bounding box center [86, 62] width 61 height 11
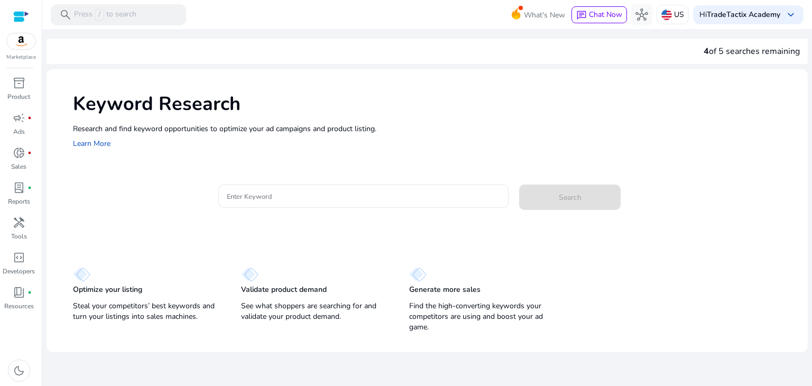
click at [338, 110] on h1 "Keyword Research" at bounding box center [435, 104] width 724 height 23
click at [296, 200] on input "Enter Keyword" at bounding box center [364, 196] width 274 height 12
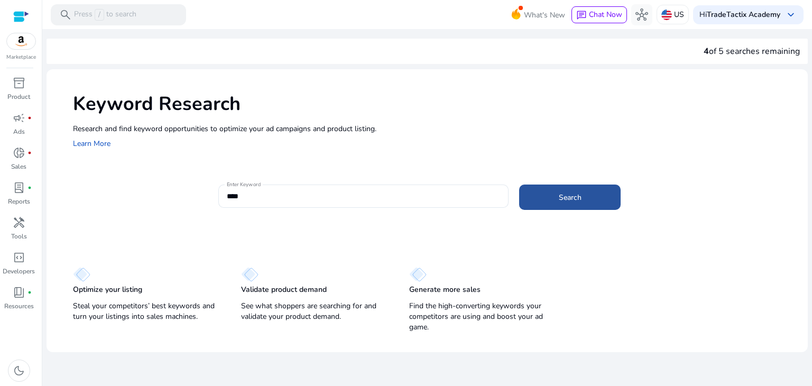
click at [566, 208] on span at bounding box center [570, 197] width 102 height 25
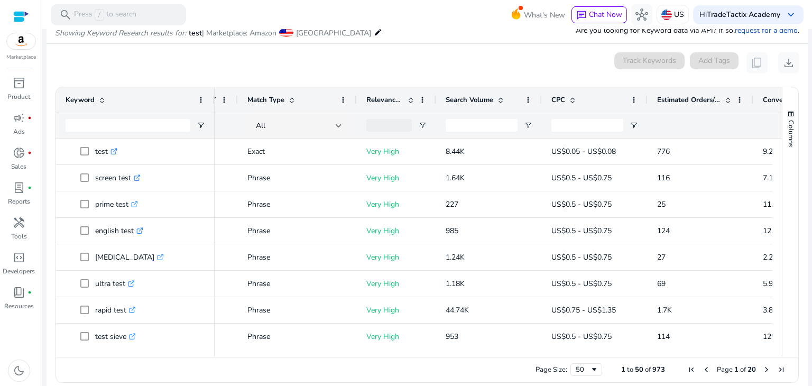
scroll to position [0, 29]
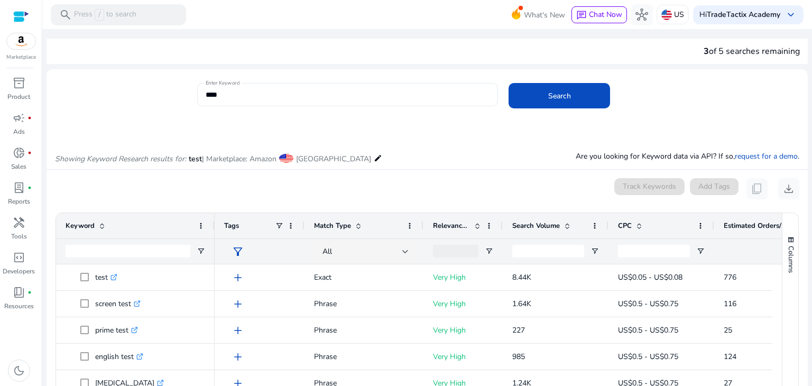
click at [229, 105] on div "****" at bounding box center [348, 94] width 284 height 23
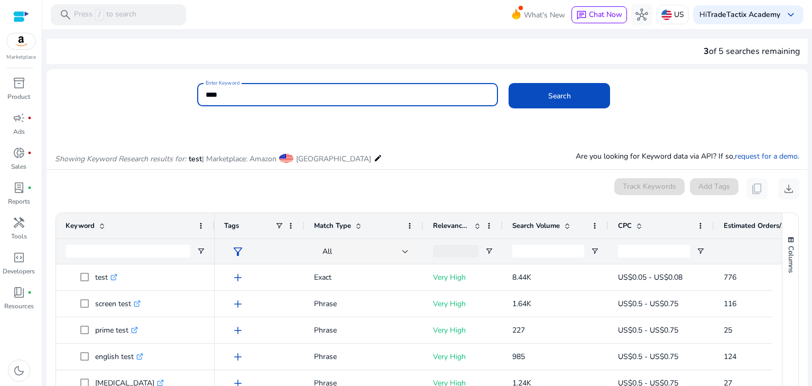
click at [229, 102] on div "****" at bounding box center [348, 94] width 284 height 23
click at [231, 99] on input "****" at bounding box center [348, 95] width 284 height 12
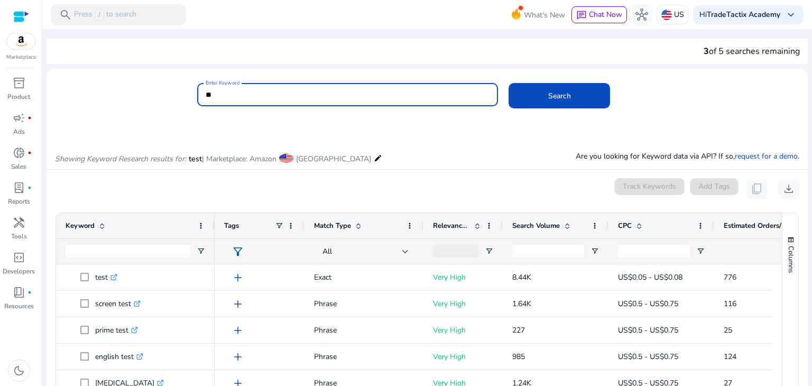
type input "*"
type input "***"
click at [546, 105] on span at bounding box center [560, 95] width 102 height 25
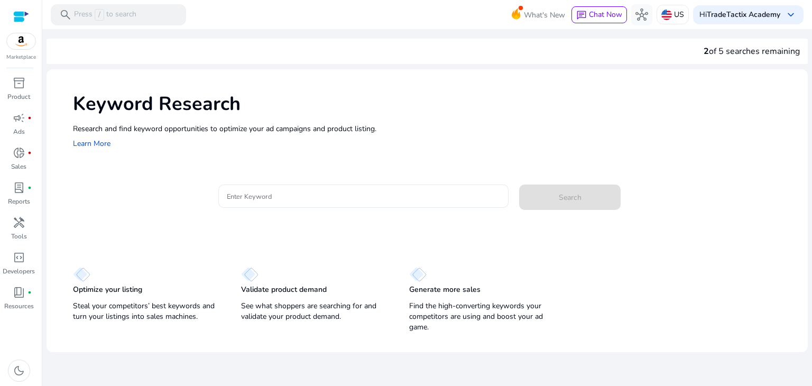
click at [303, 206] on div at bounding box center [364, 196] width 274 height 23
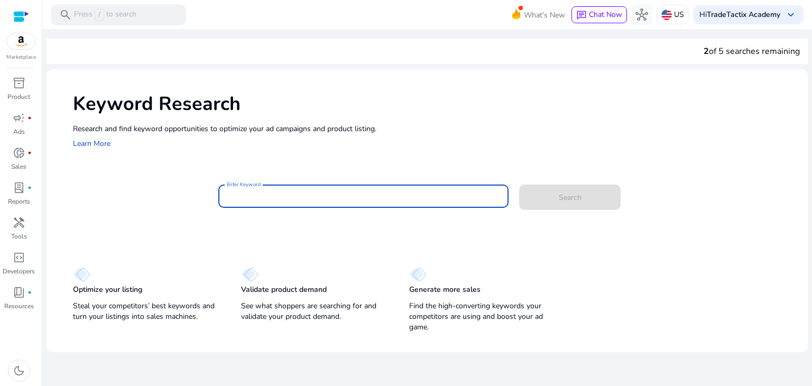
click at [302, 193] on input "Enter Keyword" at bounding box center [364, 196] width 274 height 12
type input "***"
click at [560, 195] on span "Search" at bounding box center [570, 197] width 23 height 11
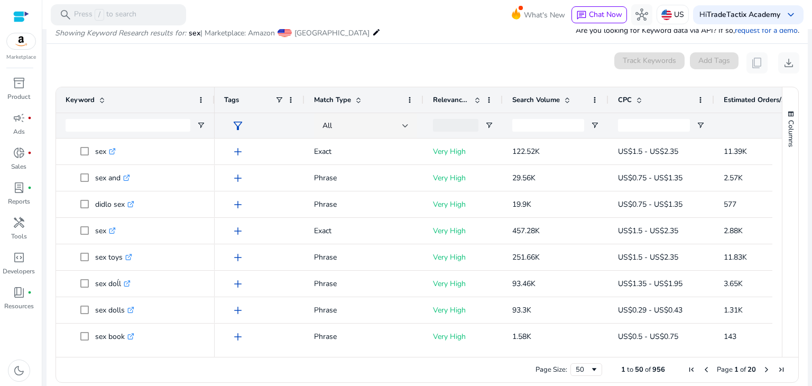
click at [567, 99] on span at bounding box center [567, 100] width 8 height 8
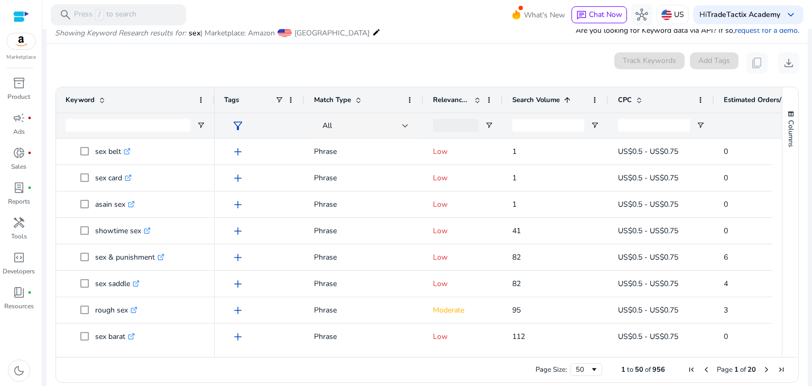
click at [567, 98] on span at bounding box center [567, 100] width 8 height 8
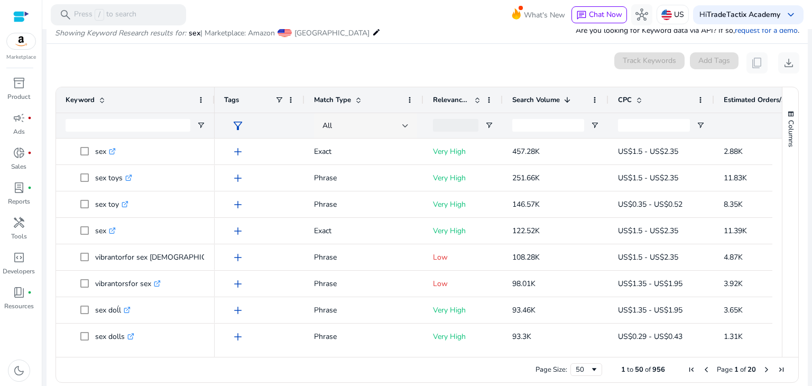
drag, startPoint x: 406, startPoint y: 122, endPoint x: 404, endPoint y: 127, distance: 5.4
click at [404, 126] on div at bounding box center [405, 125] width 6 height 13
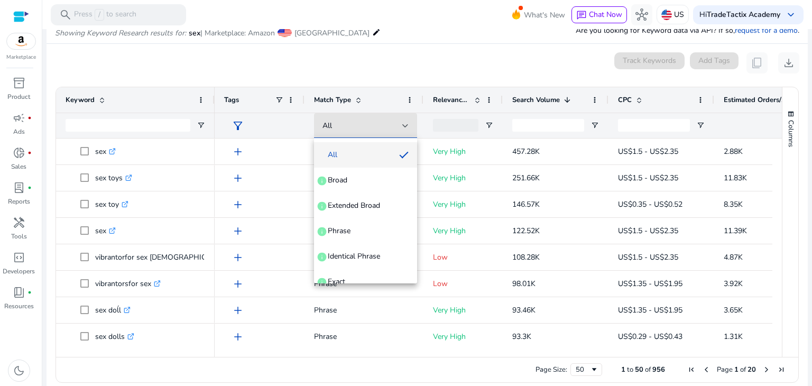
click at [403, 128] on div at bounding box center [406, 193] width 812 height 386
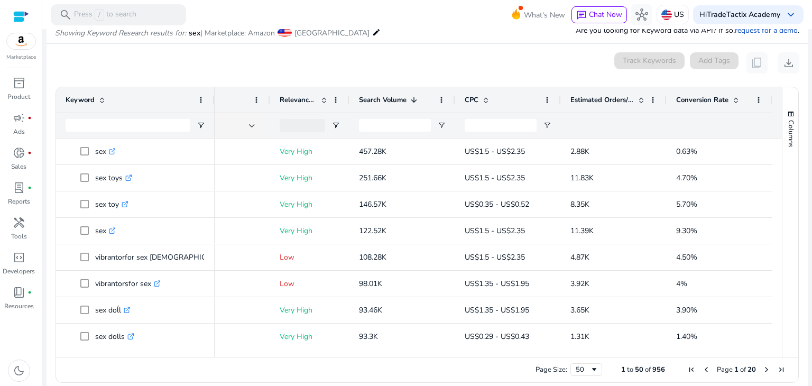
click at [720, 103] on span "Conversion Rate" at bounding box center [702, 100] width 52 height 10
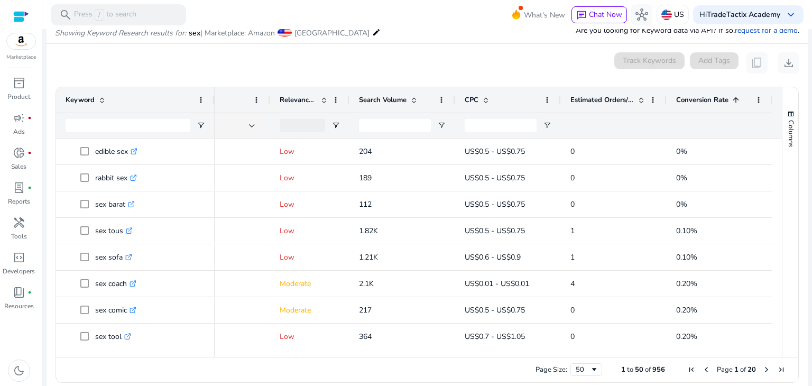
click at [719, 103] on span "Conversion Rate" at bounding box center [702, 100] width 52 height 10
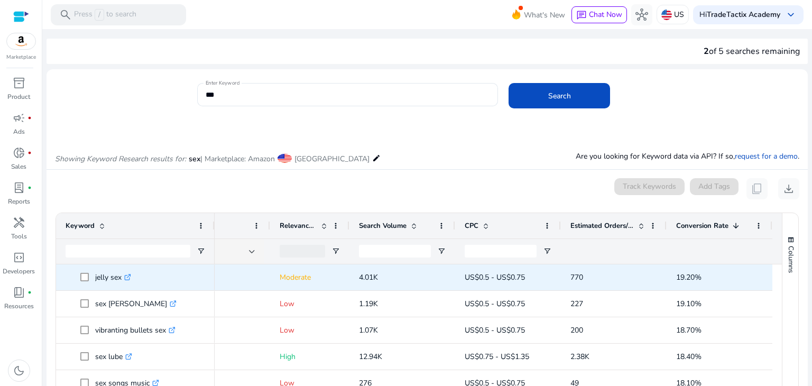
click at [127, 278] on icon at bounding box center [127, 277] width 5 height 5
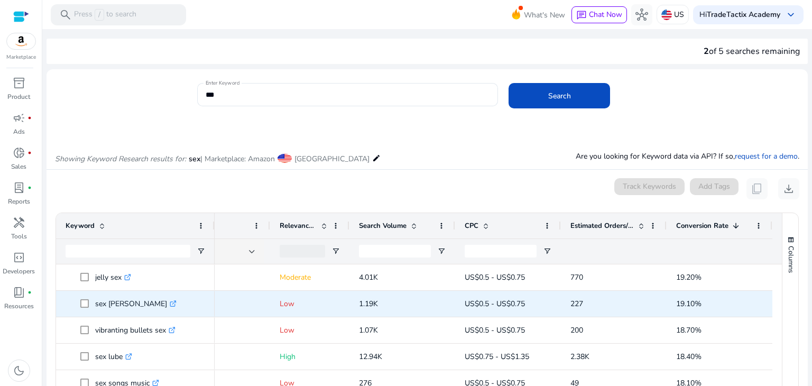
click at [170, 306] on icon at bounding box center [172, 303] width 5 height 5
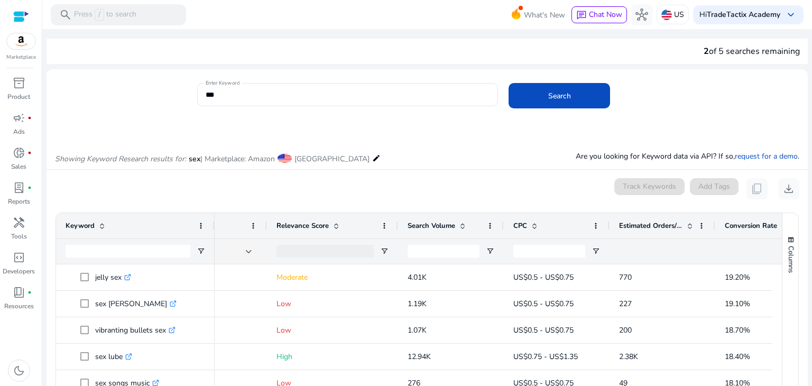
drag, startPoint x: 346, startPoint y: 221, endPoint x: 398, endPoint y: 242, distance: 56.0
click at [398, 242] on div "Tags Match Type Relevance Score Search Volume" at bounding box center [444, 238] width 772 height 51
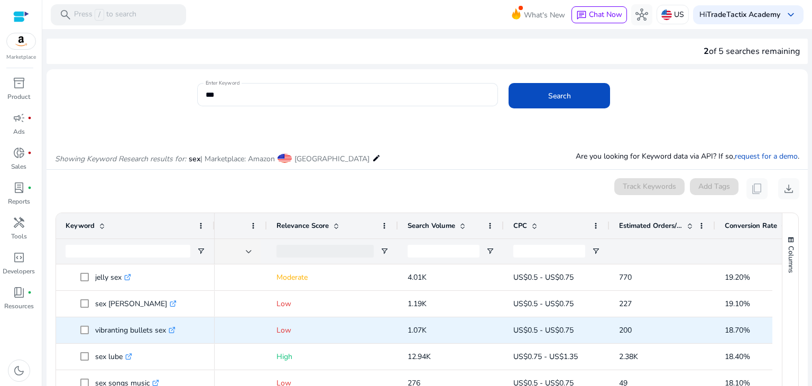
click at [172, 328] on icon at bounding box center [171, 330] width 5 height 5
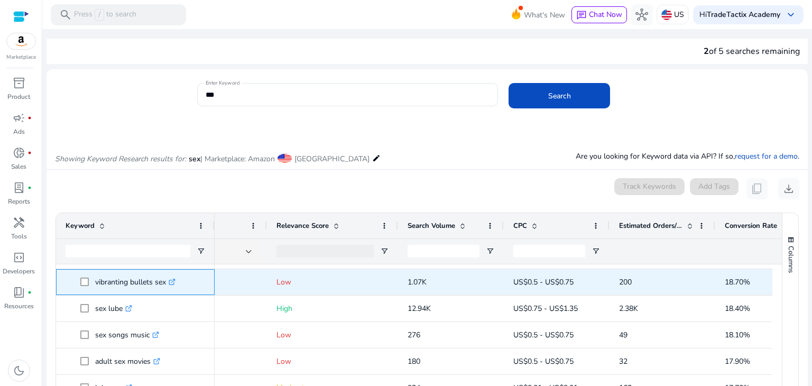
scroll to position [54, 0]
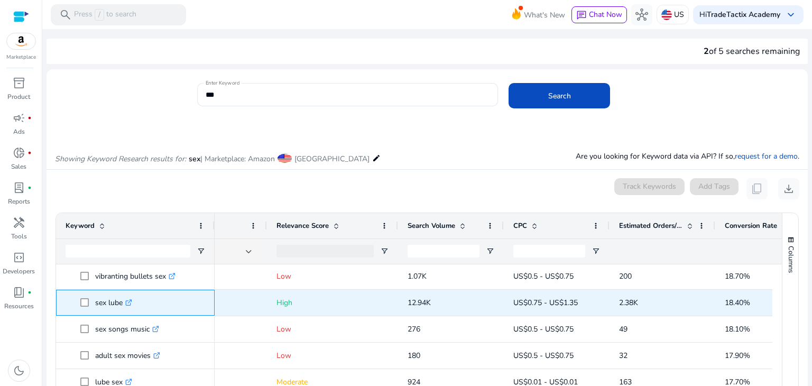
click at [124, 303] on p "sex lube .st0{fill:#2c8af8}" at bounding box center [113, 303] width 37 height 22
click at [127, 303] on link ".st0{fill:#2c8af8}" at bounding box center [128, 303] width 10 height 10
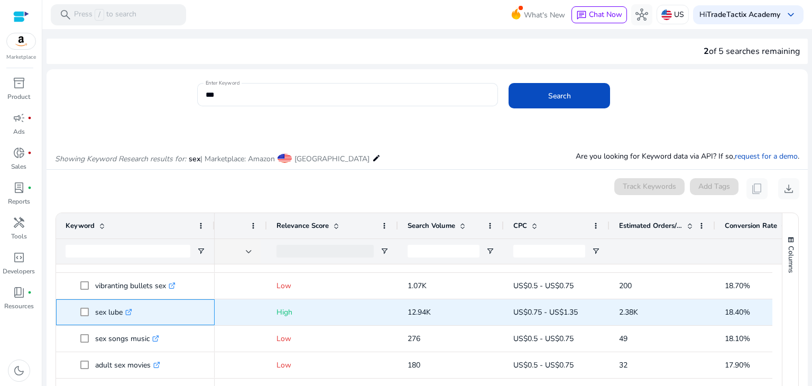
scroll to position [44, 0]
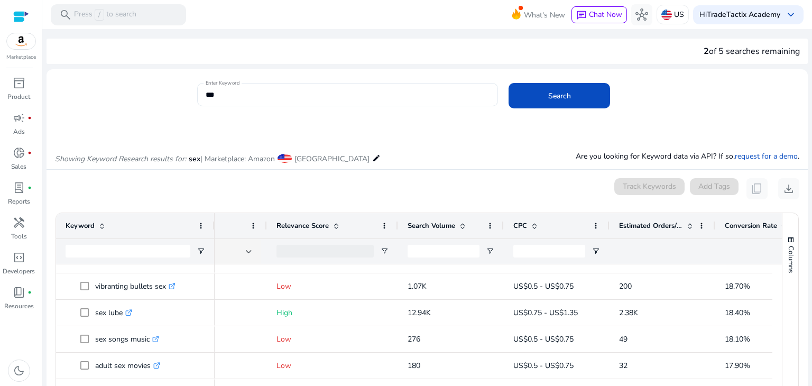
click at [216, 96] on input "***" at bounding box center [348, 95] width 284 height 12
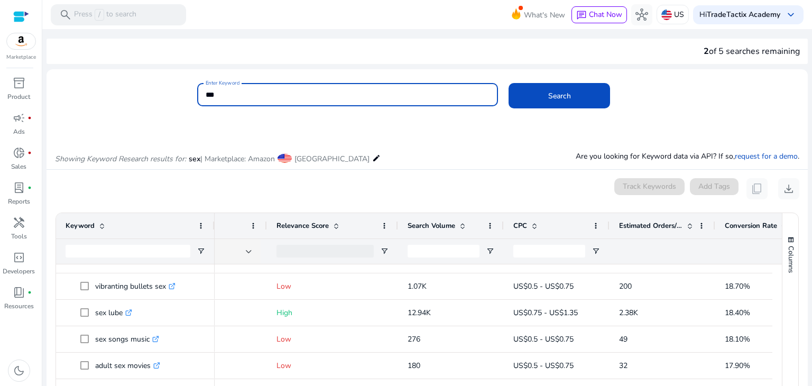
click at [216, 96] on input "***" at bounding box center [348, 95] width 284 height 12
